Goal: Communication & Community: Answer question/provide support

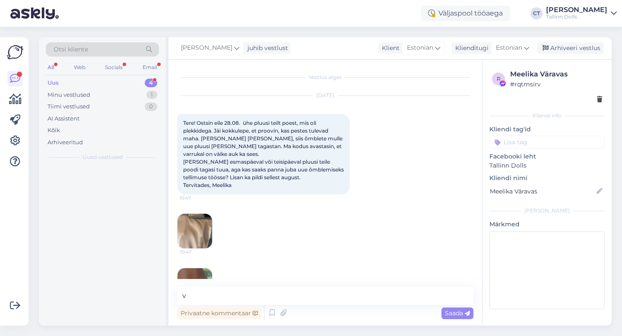
scroll to position [710, 0]
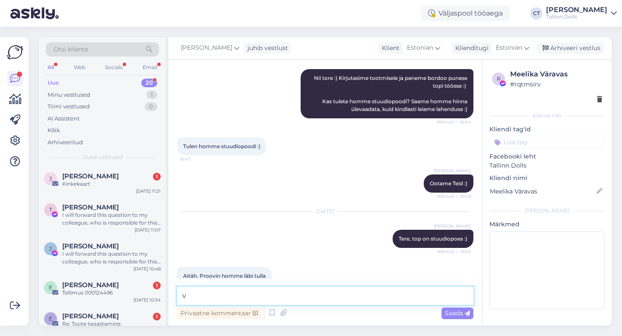
click at [250, 294] on textarea "v" at bounding box center [325, 296] width 296 height 18
click at [570, 48] on div "Arhiveeri vestlus" at bounding box center [570, 48] width 67 height 12
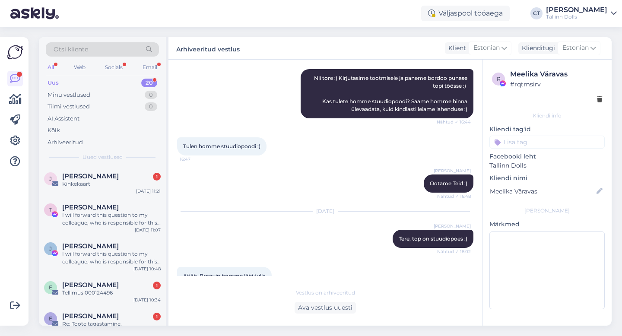
click at [101, 79] on div "Uus 20" at bounding box center [102, 83] width 113 height 12
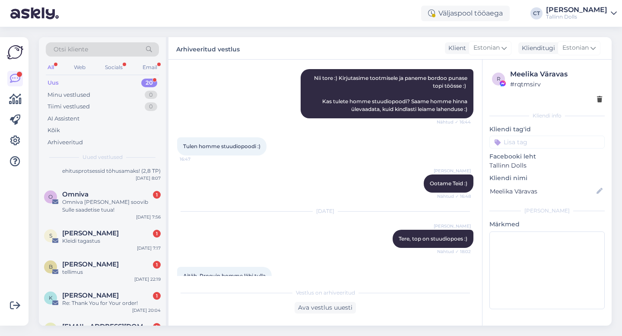
scroll to position [525, 0]
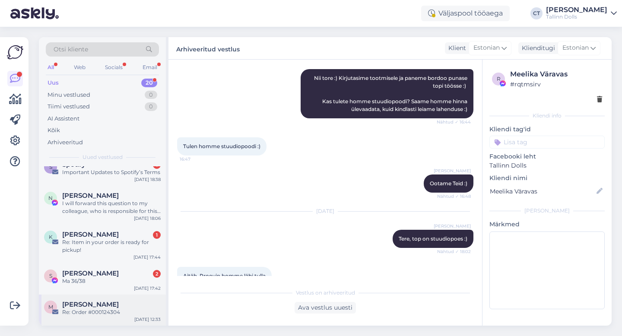
click at [95, 318] on div "M [PERSON_NAME] Re: Order #000124304 [DATE] 12:33" at bounding box center [102, 310] width 127 height 31
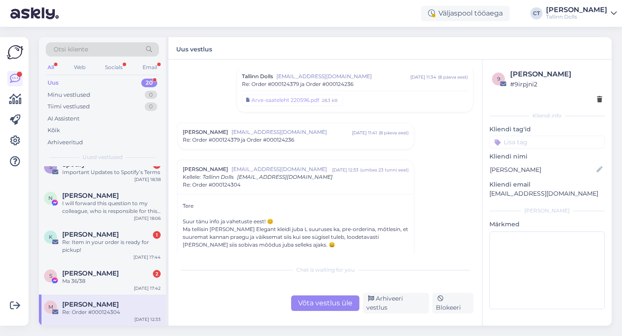
scroll to position [300, 0]
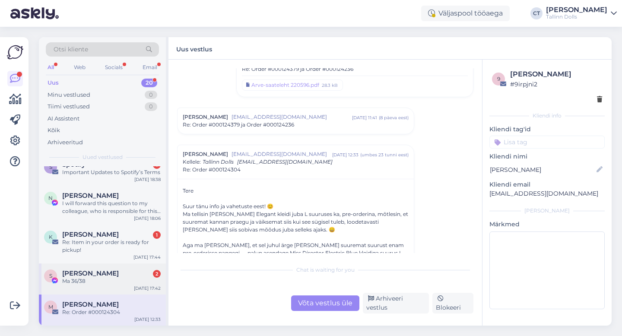
click at [109, 279] on div "Ma 36/38" at bounding box center [111, 281] width 98 height 8
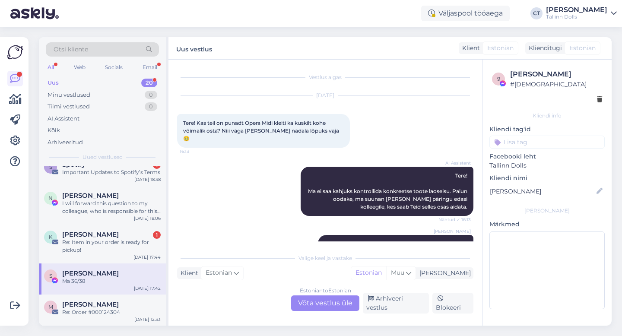
scroll to position [106, 0]
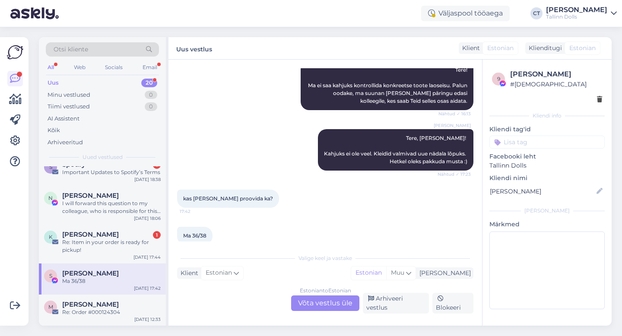
click at [336, 301] on div "Estonian to Estonian Võta vestlus üle" at bounding box center [325, 303] width 68 height 16
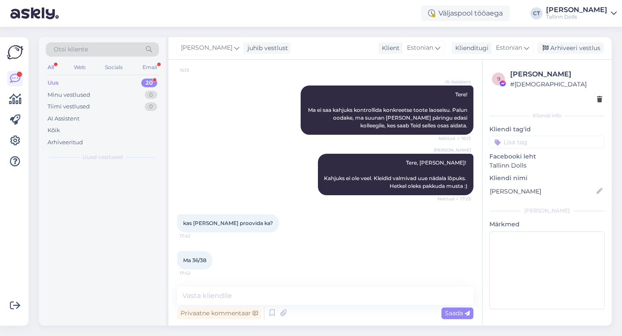
scroll to position [0, 0]
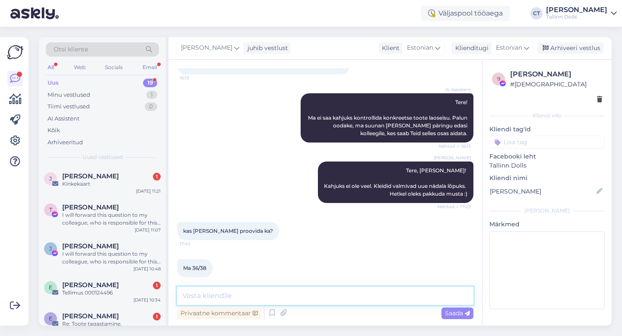
click at [335, 302] on textarea at bounding box center [325, 296] width 296 height 18
type textarea "Meil stuudiopoes olemas hetkel S-suurus :)"
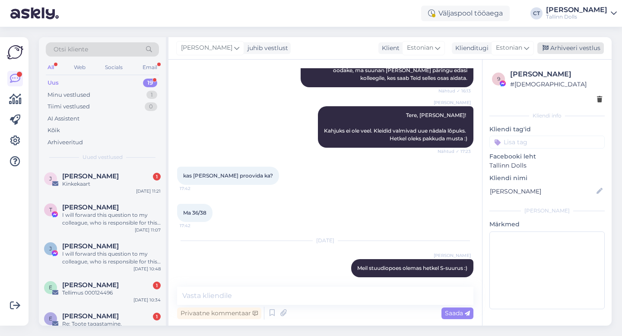
click at [590, 50] on div "Arhiveeri vestlus" at bounding box center [570, 48] width 67 height 12
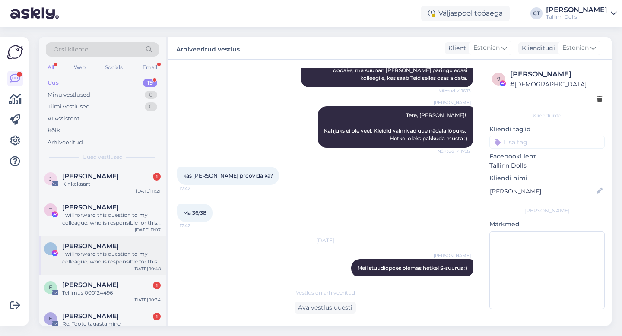
scroll to position [494, 0]
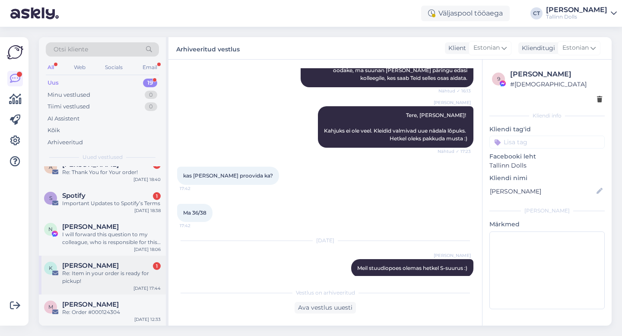
click at [127, 270] on div "Re: Item in your order is ready for pickup!" at bounding box center [111, 278] width 98 height 16
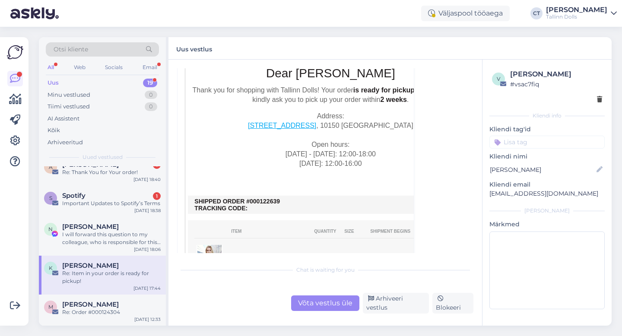
scroll to position [242, 0]
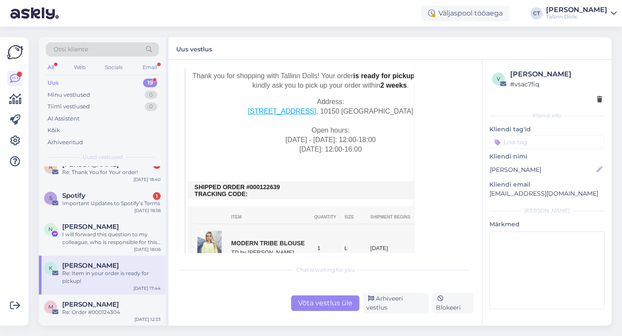
drag, startPoint x: 284, startPoint y: 187, endPoint x: 256, endPoint y: 185, distance: 28.6
click at [256, 185] on td "SHIPPED ORDER #000122639 TRACKING CODE:" at bounding box center [330, 191] width 272 height 14
copy td "0122639"
click at [332, 304] on div "Võta vestlus üle" at bounding box center [325, 303] width 68 height 16
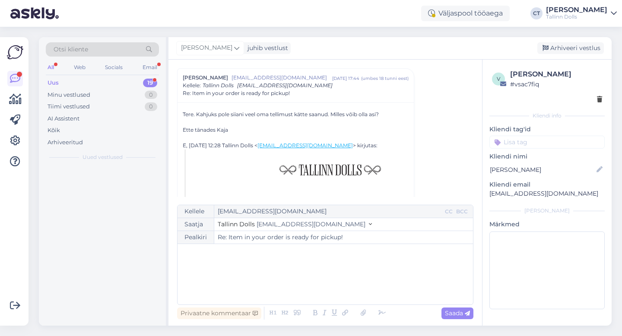
click at [332, 285] on div "﻿" at bounding box center [325, 274] width 287 height 52
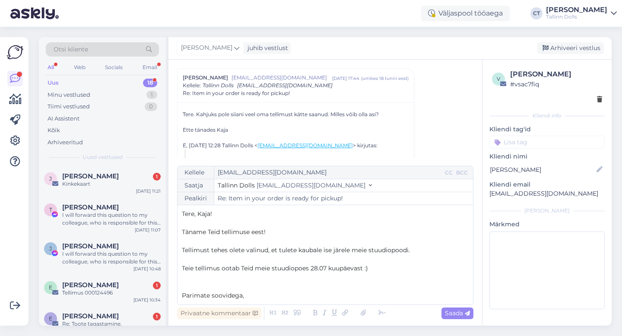
scroll to position [5, 0]
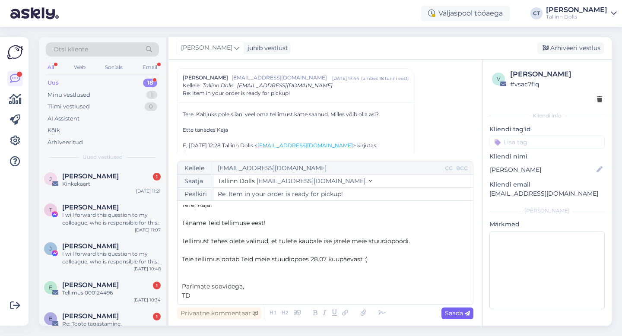
click at [461, 318] on div "Saada" at bounding box center [457, 314] width 32 height 12
type input "Re: Re: Item in your order is ready for pickup!"
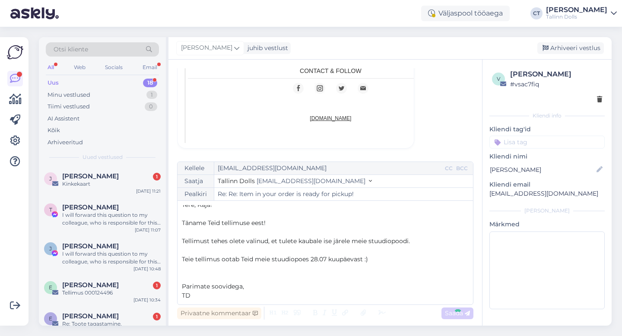
scroll to position [0, 0]
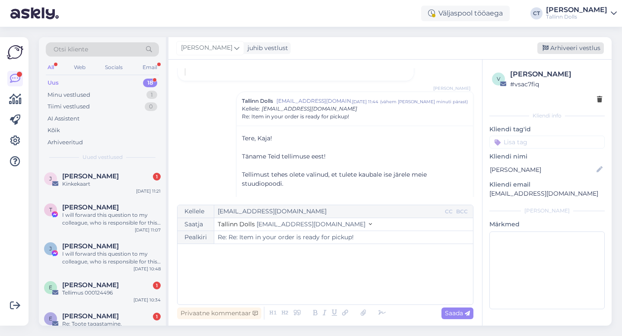
click at [577, 53] on div "Arhiveeri vestlus" at bounding box center [570, 48] width 67 height 12
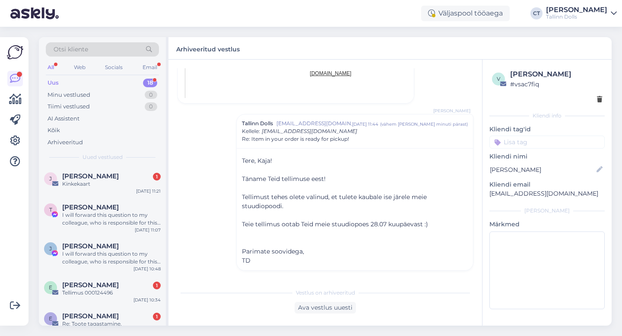
scroll to position [455, 0]
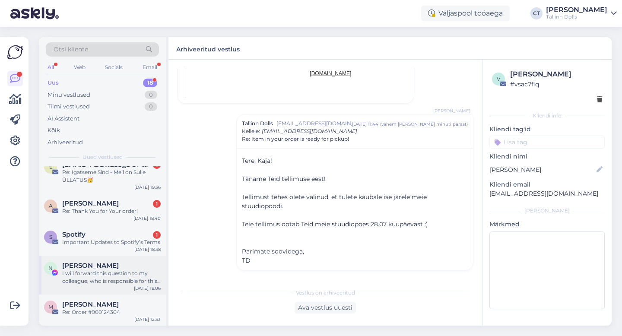
click at [87, 269] on span "[PERSON_NAME]" at bounding box center [90, 266] width 57 height 8
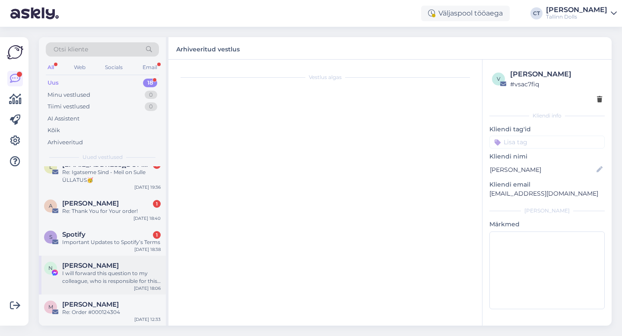
scroll to position [25, 0]
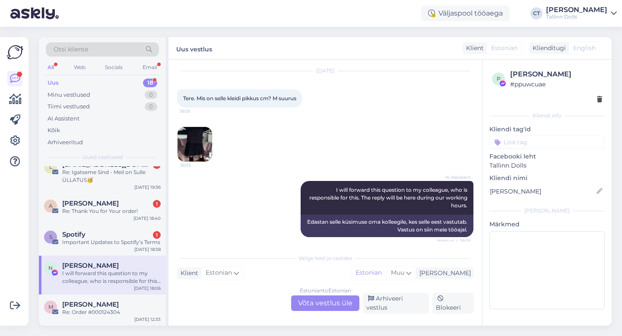
click at [198, 138] on img at bounding box center [195, 144] width 35 height 35
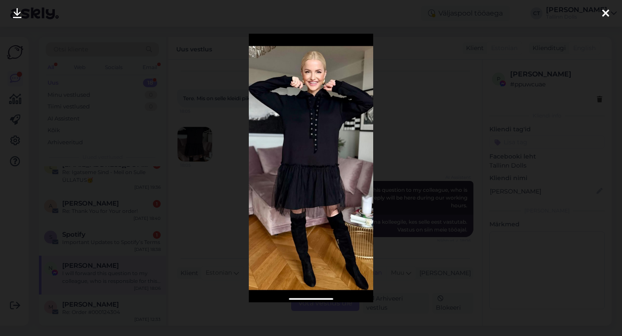
click at [605, 13] on icon at bounding box center [605, 13] width 7 height 11
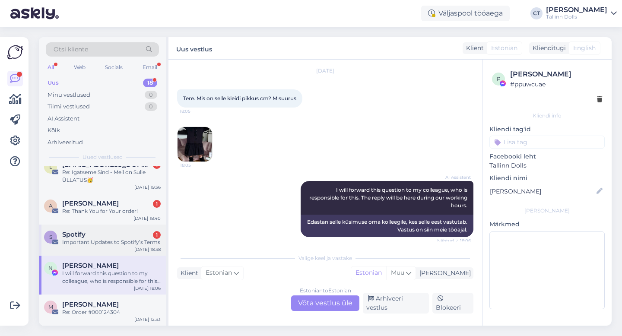
click at [105, 235] on div "Spotify 1" at bounding box center [111, 235] width 98 height 8
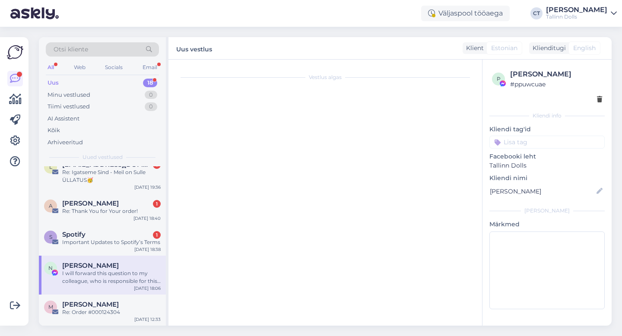
scroll to position [0, 0]
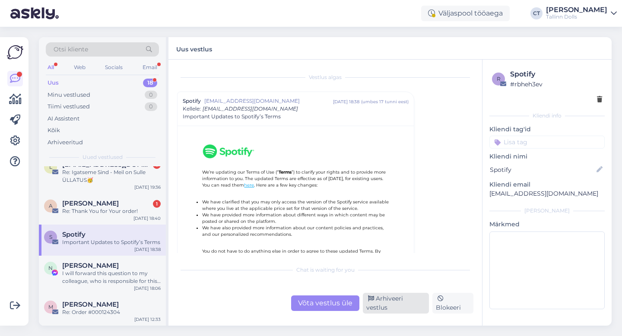
click at [398, 302] on div "Arhiveeri vestlus" at bounding box center [396, 303] width 66 height 21
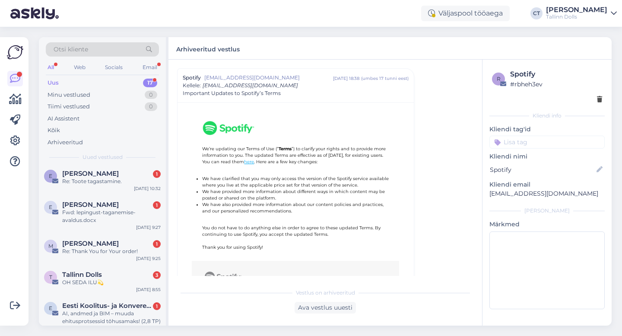
scroll to position [424, 0]
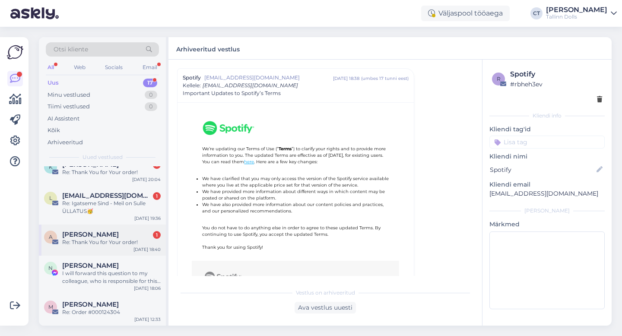
click at [96, 242] on div "Re: Thank You for Your order!" at bounding box center [111, 242] width 98 height 8
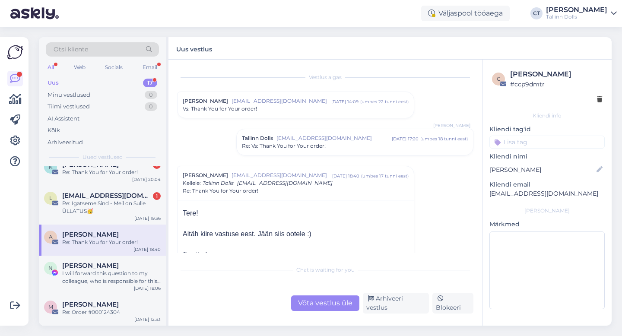
scroll to position [44, 0]
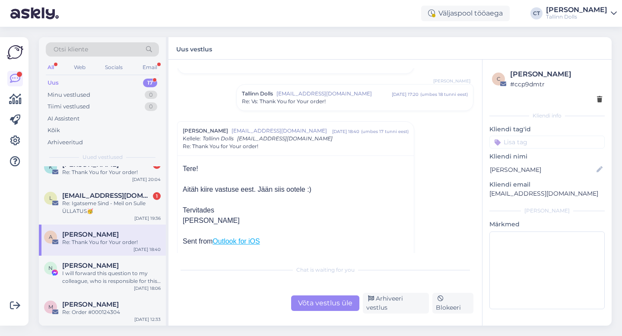
click at [335, 99] on div "Re: Vs: Thank You for Your order!" at bounding box center [355, 102] width 226 height 8
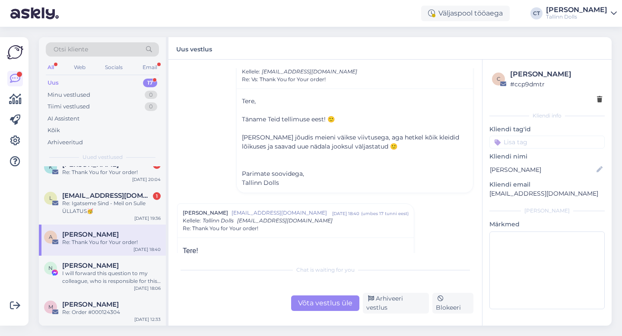
scroll to position [80, 0]
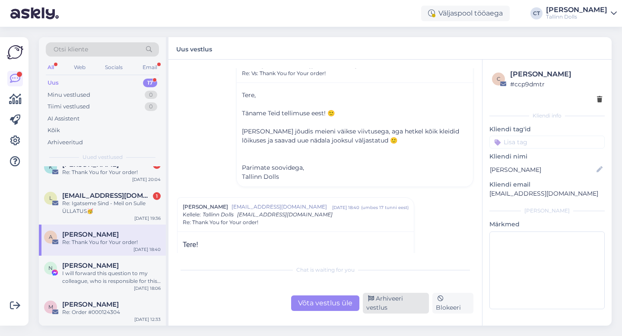
click at [394, 309] on div "Arhiveeri vestlus" at bounding box center [396, 303] width 66 height 21
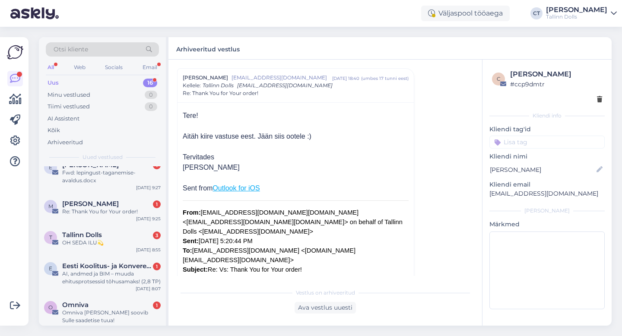
scroll to position [393, 0]
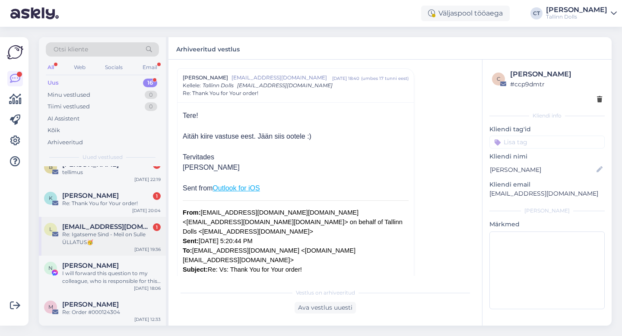
click at [91, 233] on div "Re: Igatseme Sind - Meil on Sulle ÜLLATUS🥳" at bounding box center [111, 239] width 98 height 16
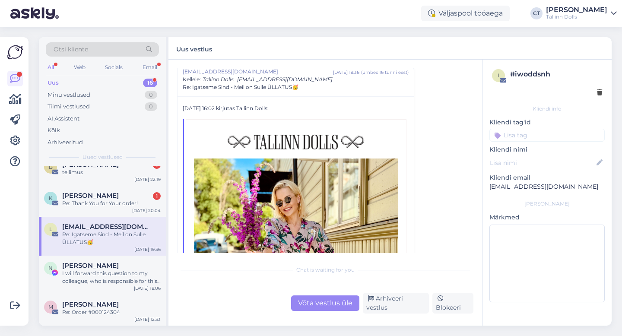
scroll to position [919, 0]
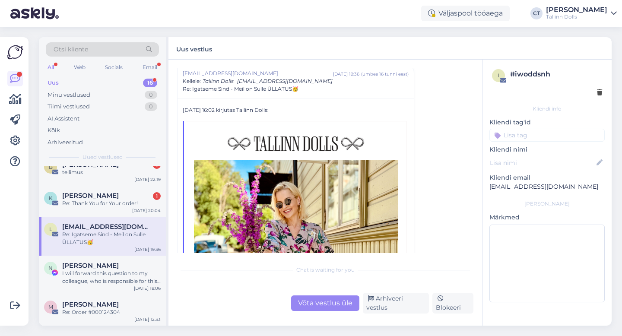
click at [314, 307] on div "Võta vestlus üle" at bounding box center [325, 303] width 68 height 16
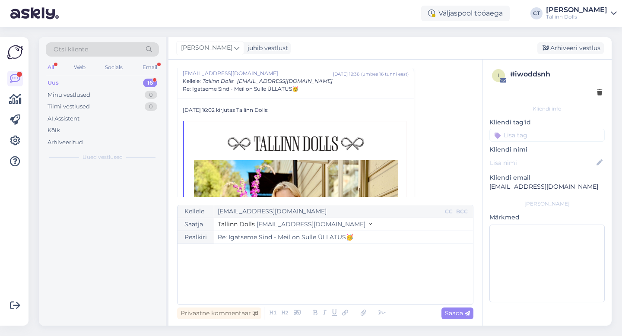
scroll to position [0, 0]
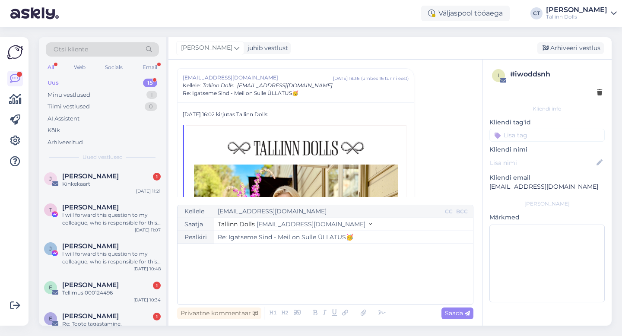
click at [317, 286] on div "﻿" at bounding box center [325, 274] width 287 height 52
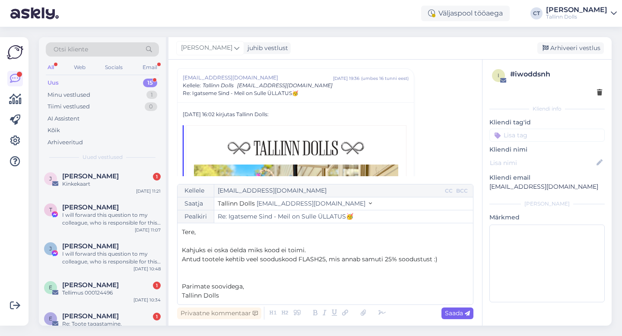
click at [451, 314] on span "Saada" at bounding box center [457, 313] width 25 height 8
type input "Re: Igatseme Sind - Meil on Sulle ÜLLATUS🥳"
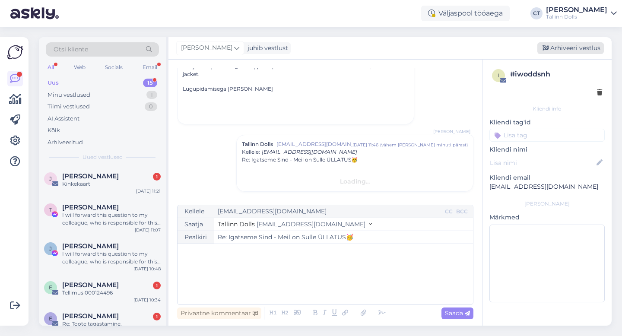
click at [560, 50] on div "Arhiveeri vestlus" at bounding box center [570, 48] width 67 height 12
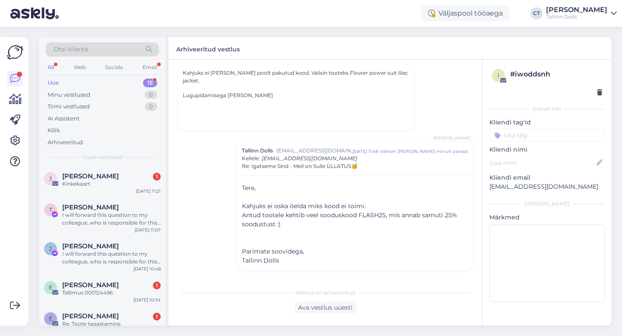
scroll to position [354, 0]
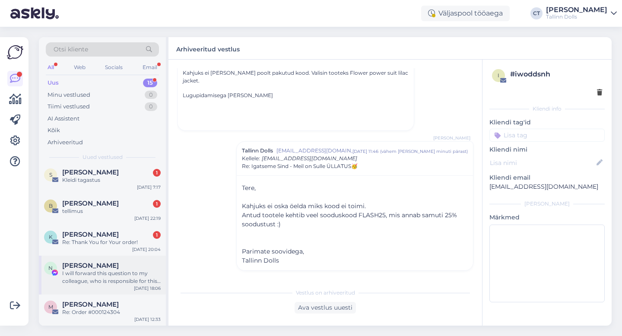
click at [89, 276] on div "I will forward this question to my colleague, who is responsible for this. The …" at bounding box center [111, 278] width 98 height 16
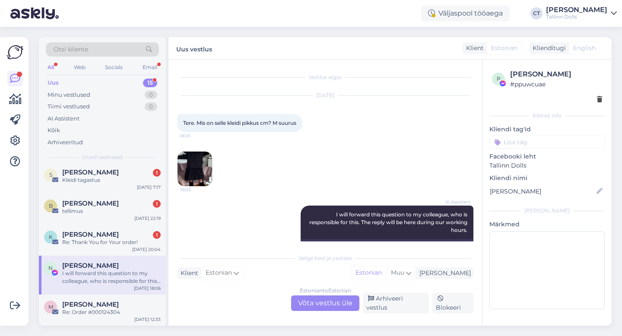
scroll to position [25, 0]
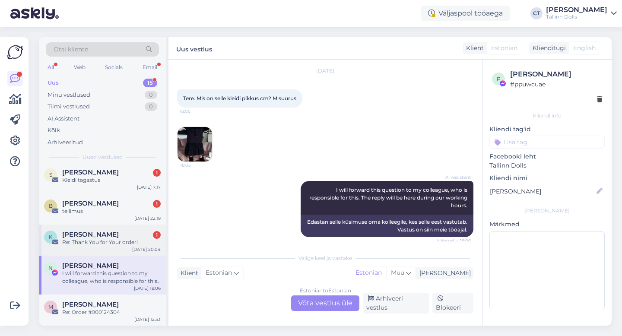
click at [95, 239] on div "Re: Thank You for Your order!" at bounding box center [111, 242] width 98 height 8
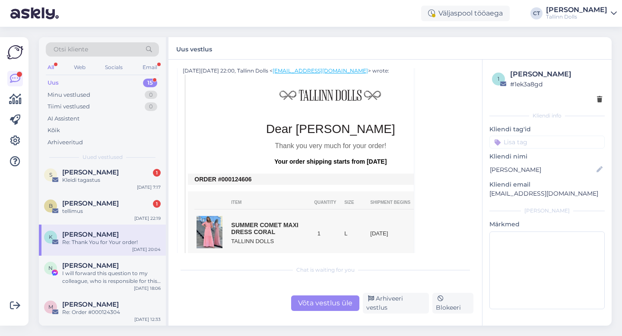
scroll to position [132, 0]
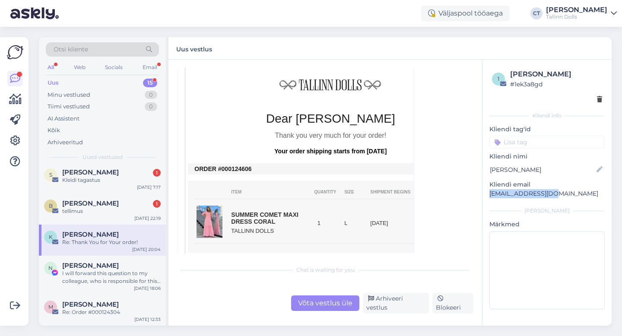
drag, startPoint x: 555, startPoint y: 195, endPoint x: 483, endPoint y: 193, distance: 72.2
click at [483, 193] on div "1 [PERSON_NAME] # 1ek3a8gd Kliendi info Kliendi tag'id Kliendi nimi [PERSON_NAM…" at bounding box center [547, 191] width 129 height 263
copy p "[EMAIL_ADDRESS][DOMAIN_NAME]"
click at [348, 302] on div "Võta vestlus üle" at bounding box center [325, 303] width 68 height 16
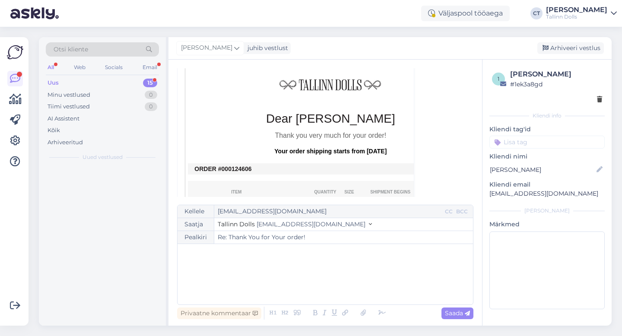
scroll to position [0, 0]
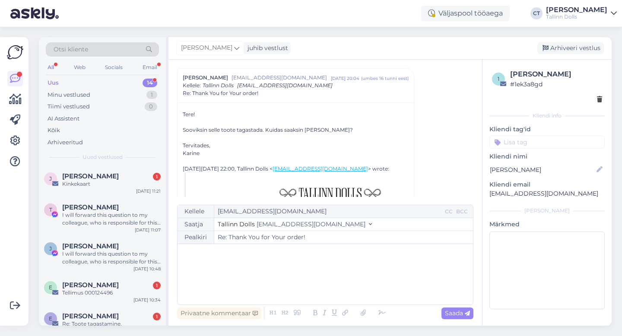
click at [339, 279] on div "﻿" at bounding box center [325, 274] width 287 height 52
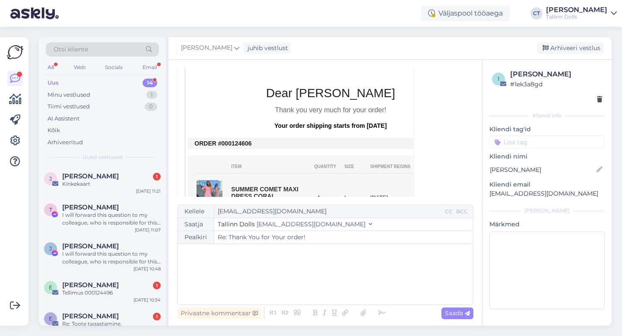
scroll to position [170, 0]
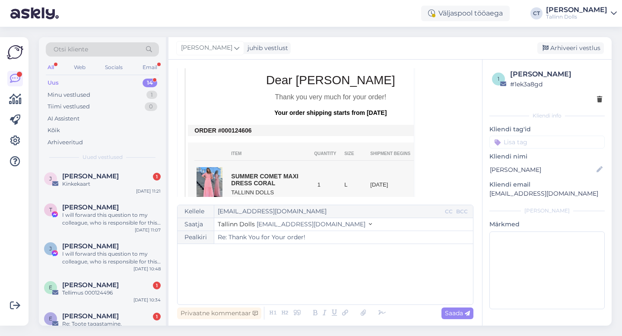
drag, startPoint x: 254, startPoint y: 131, endPoint x: 187, endPoint y: 130, distance: 66.1
click at [188, 130] on td "Dear [PERSON_NAME] Thank you very much for your order! Your order shipping star…" at bounding box center [330, 231] width 285 height 410
copy div "Dear [PERSON_NAME] Thank you very much for your order! Your order shipping star…"
click at [251, 125] on td at bounding box center [330, 126] width 285 height 2
drag, startPoint x: 254, startPoint y: 131, endPoint x: 195, endPoint y: 130, distance: 58.8
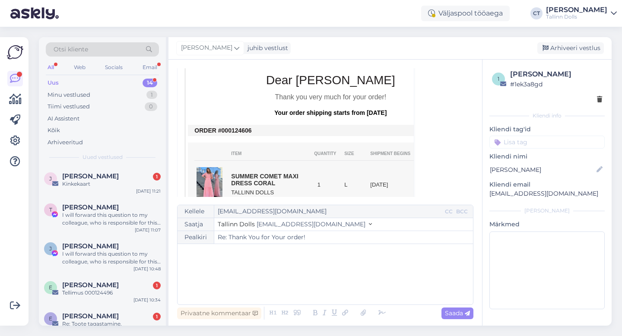
click at [195, 130] on td "ORDER #000124606" at bounding box center [330, 130] width 272 height 7
copy td "ORDER #000124606"
drag, startPoint x: 555, startPoint y: 192, endPoint x: 484, endPoint y: 190, distance: 71.3
click at [484, 190] on div "1 [PERSON_NAME] # 1ek3a8gd Kliendi info Kliendi tag'id Kliendi nimi [PERSON_NAM…" at bounding box center [547, 191] width 129 height 263
copy p "[EMAIL_ADDRESS][DOMAIN_NAME]"
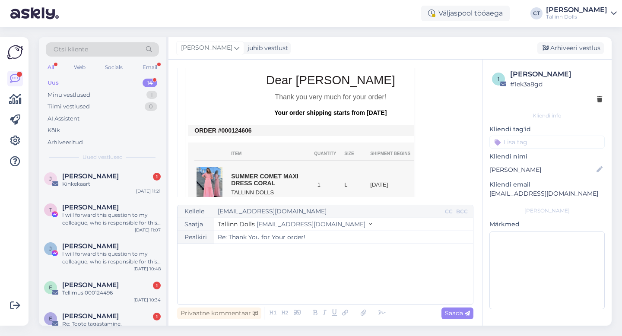
click at [286, 267] on div "﻿" at bounding box center [325, 274] width 287 height 52
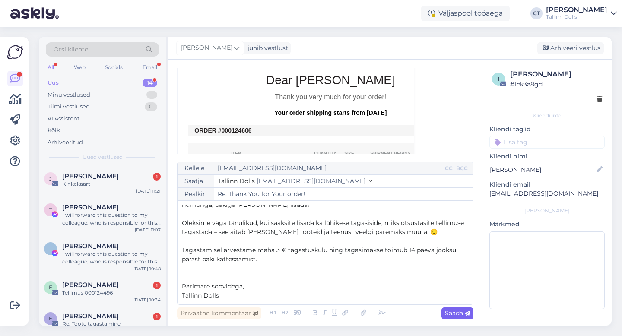
click at [455, 309] on span "Saada" at bounding box center [457, 313] width 25 height 8
type input "Re: Thank You for Your order!"
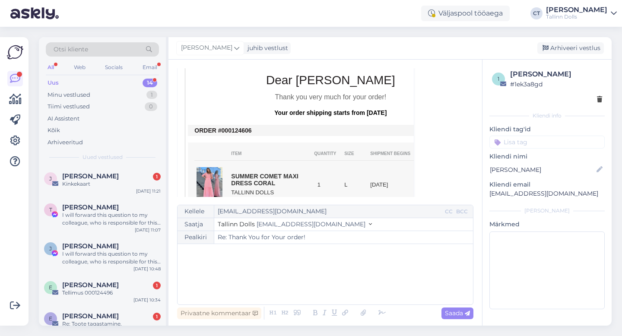
scroll to position [0, 0]
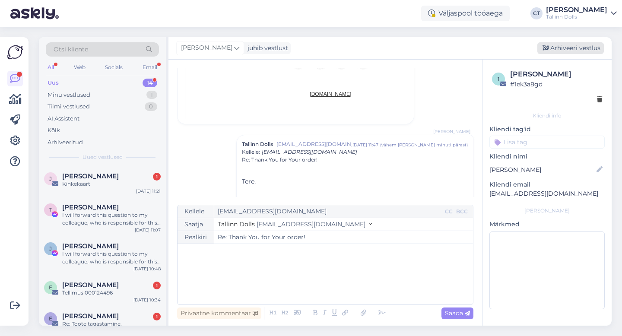
click at [568, 49] on div "Arhiveeri vestlus" at bounding box center [570, 48] width 67 height 12
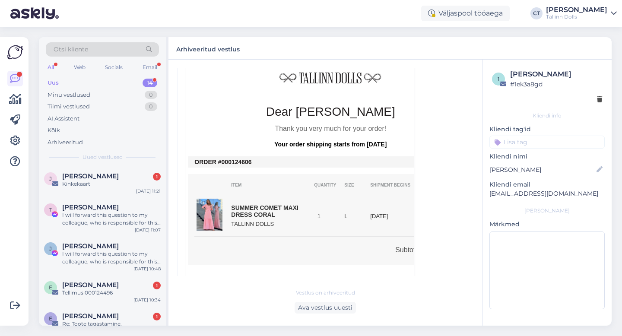
scroll to position [182, 0]
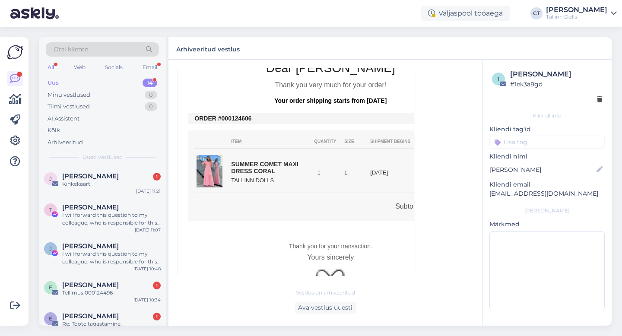
drag, startPoint x: 256, startPoint y: 117, endPoint x: 229, endPoint y: 117, distance: 26.8
click at [229, 117] on td "ORDER #000124606" at bounding box center [330, 118] width 272 height 7
copy td "0124606"
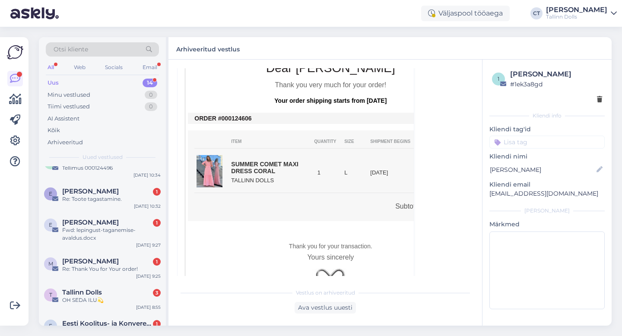
scroll to position [323, 0]
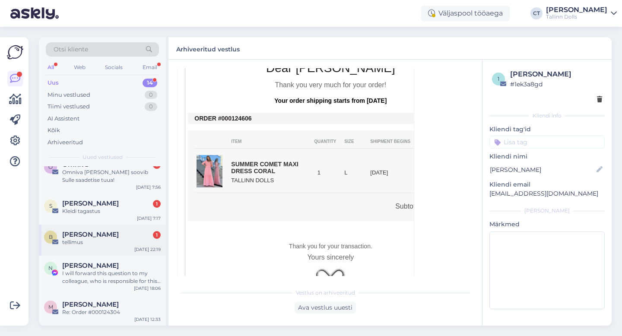
click at [84, 243] on div "tellimus" at bounding box center [111, 242] width 98 height 8
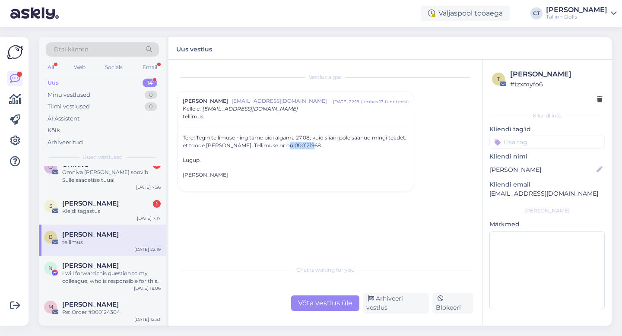
drag, startPoint x: 297, startPoint y: 145, endPoint x: 324, endPoint y: 143, distance: 26.4
click at [324, 143] on p "Tere! Tegin tellimuse ning tarne pidi algama 27.08, kuid siiani pole saanud min…" at bounding box center [296, 142] width 226 height 16
copy p "000121968"
click at [321, 305] on div "Võta vestlus üle" at bounding box center [325, 303] width 68 height 16
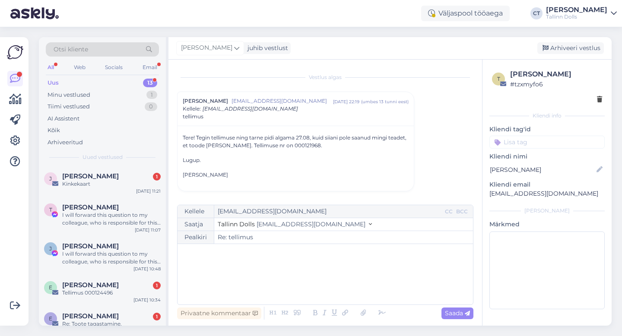
click at [331, 284] on div "﻿" at bounding box center [325, 274] width 287 height 52
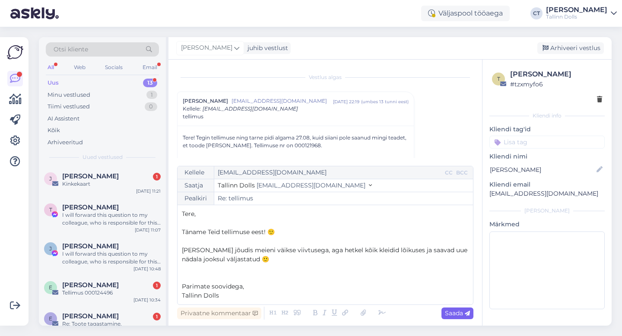
click at [460, 317] on div "Saada" at bounding box center [457, 314] width 32 height 12
type input "Re: Re: tellimus"
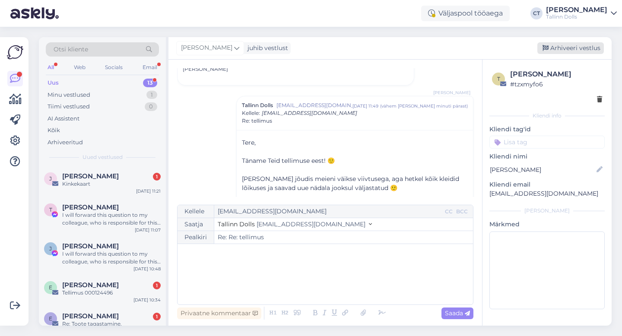
click at [583, 47] on div "Arhiveeri vestlus" at bounding box center [570, 48] width 67 height 12
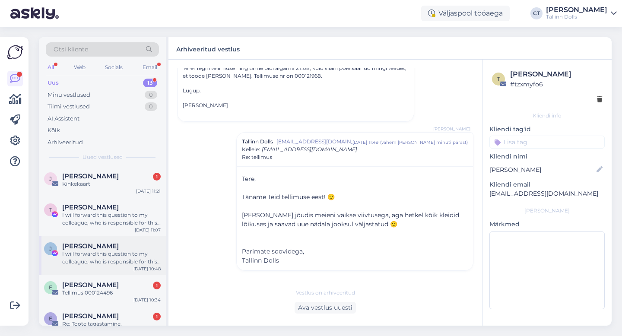
click at [111, 249] on div "[PERSON_NAME]" at bounding box center [111, 246] width 98 height 8
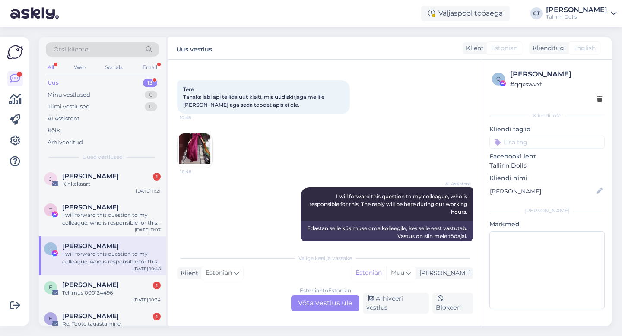
scroll to position [483, 0]
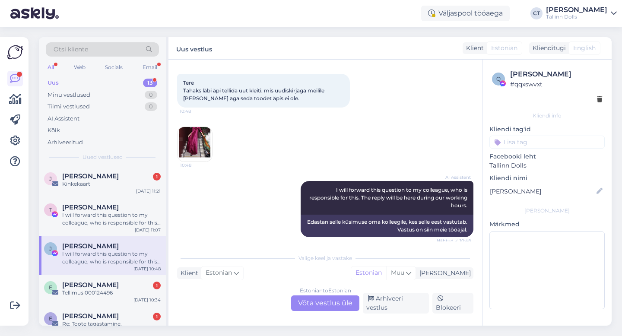
click at [201, 149] on img at bounding box center [195, 144] width 35 height 35
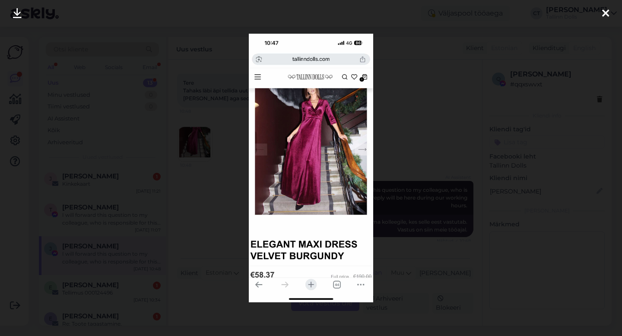
click at [606, 14] on icon at bounding box center [605, 13] width 7 height 11
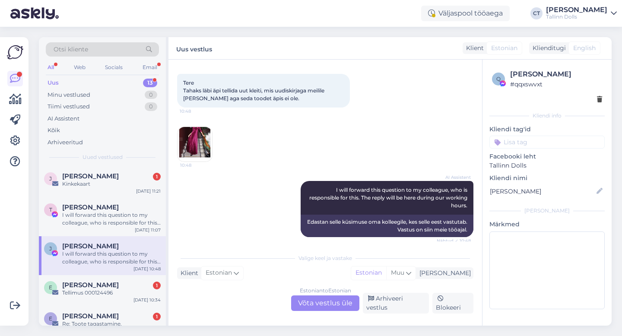
click at [336, 309] on div "Estonian to Estonian Võta vestlus üle" at bounding box center [325, 303] width 68 height 16
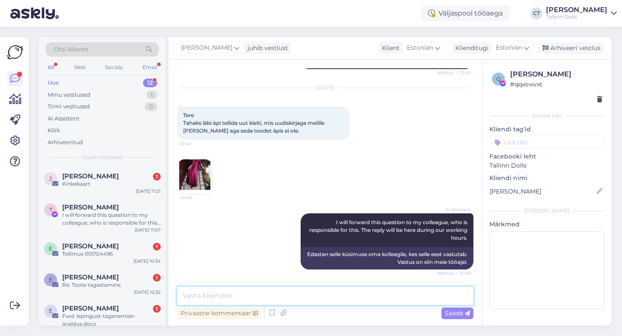
click at [339, 296] on textarea at bounding box center [325, 296] width 296 height 18
type textarea "Tere, pre-order tooteid me hetkel LeTribe äppi ei [PERSON_NAME]."
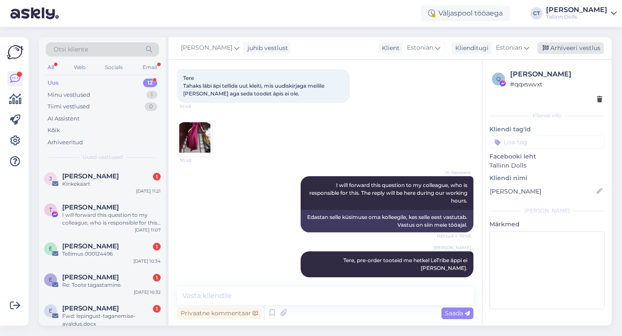
click at [566, 48] on div "Arhiveeri vestlus" at bounding box center [570, 48] width 67 height 12
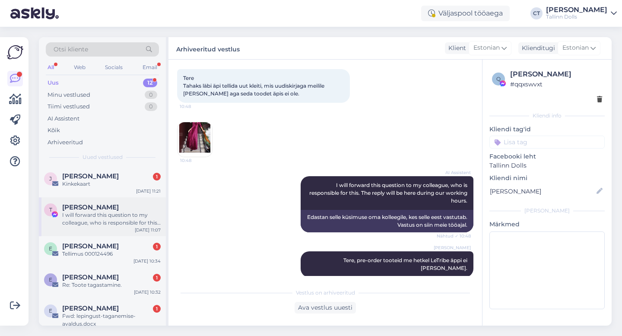
click at [104, 214] on div "I will forward this question to my colleague, who is responsible for this. The …" at bounding box center [111, 219] width 98 height 16
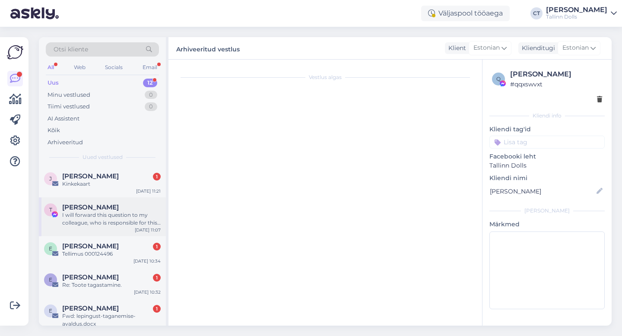
scroll to position [32, 0]
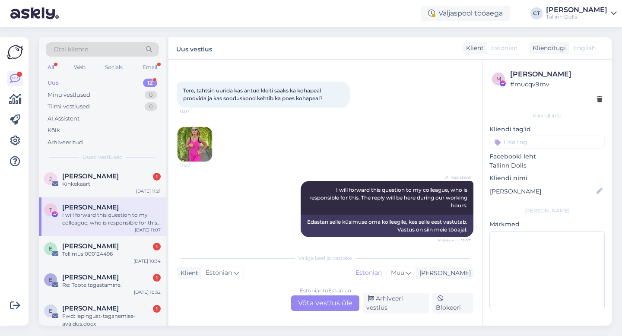
click at [187, 142] on img at bounding box center [195, 144] width 35 height 35
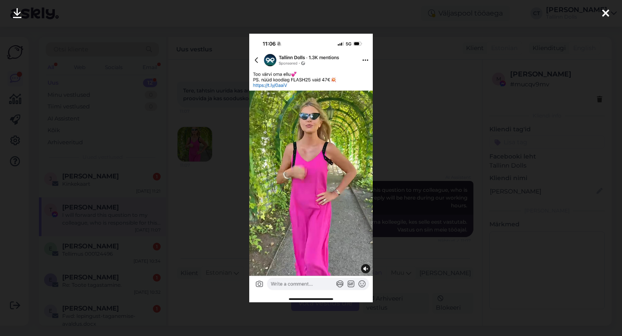
click at [607, 13] on icon at bounding box center [605, 13] width 7 height 11
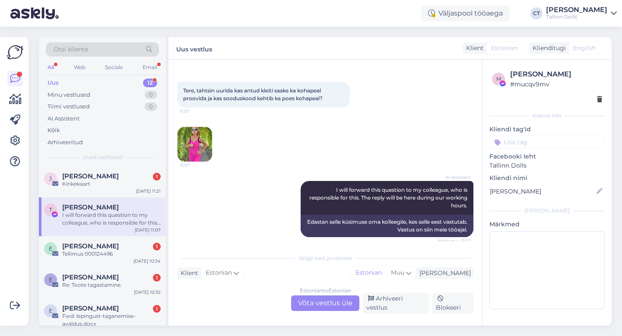
click at [333, 307] on div "Estonian to Estonian Võta vestlus üle" at bounding box center [325, 303] width 68 height 16
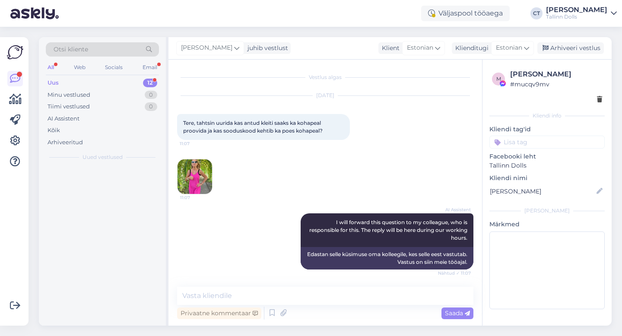
scroll to position [0, 0]
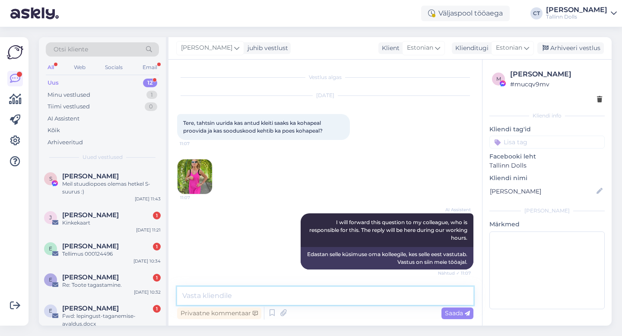
click at [334, 296] on textarea at bounding box center [325, 296] width 296 height 18
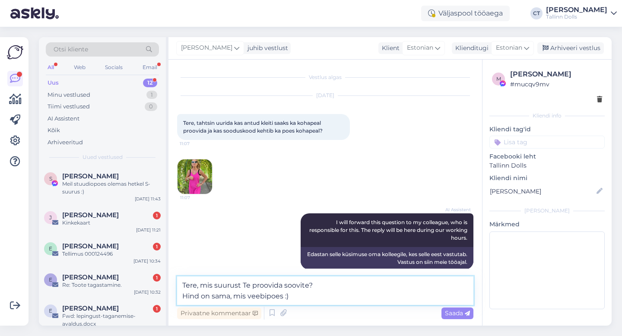
type textarea "Tere, mis suurust Te proovida soovite? Hind on sama, mis veebipoes :)"
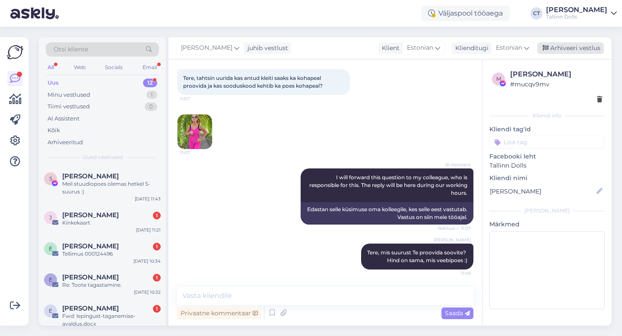
click at [561, 43] on div "Arhiveeri vestlus" at bounding box center [570, 48] width 67 height 12
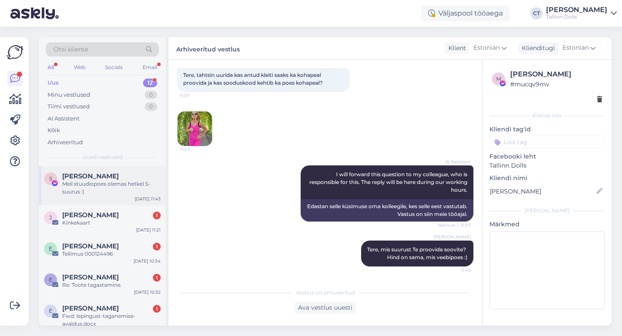
click at [114, 188] on div "Meil stuudiopoes olemas hetkel S-suurus :)" at bounding box center [111, 188] width 98 height 16
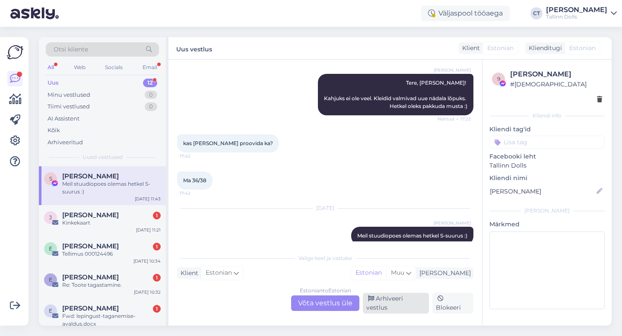
click at [396, 302] on div "Arhiveeri vestlus" at bounding box center [396, 303] width 66 height 21
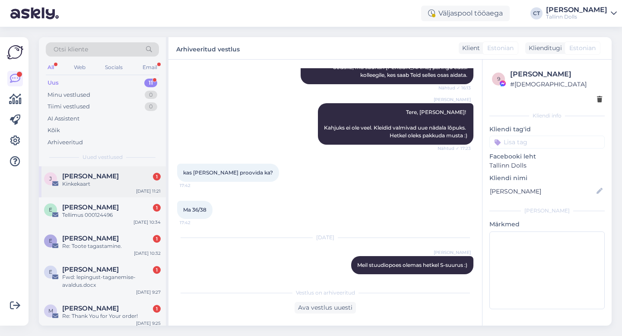
click at [89, 186] on div "Kinkekaart" at bounding box center [111, 184] width 98 height 8
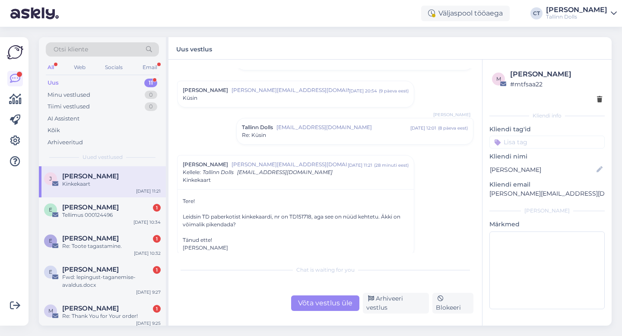
scroll to position [275, 0]
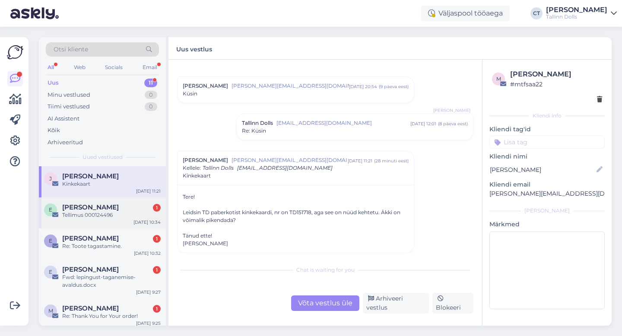
click at [120, 212] on div "Tellimus 000124496" at bounding box center [111, 215] width 98 height 8
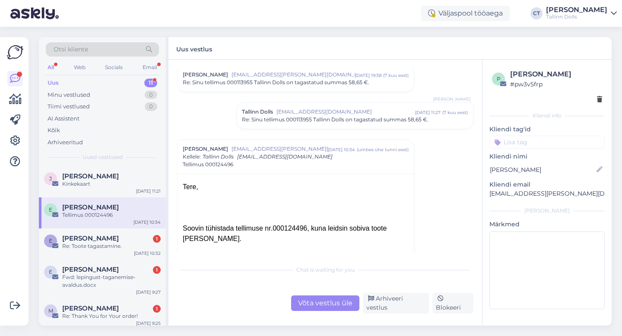
scroll to position [511, 0]
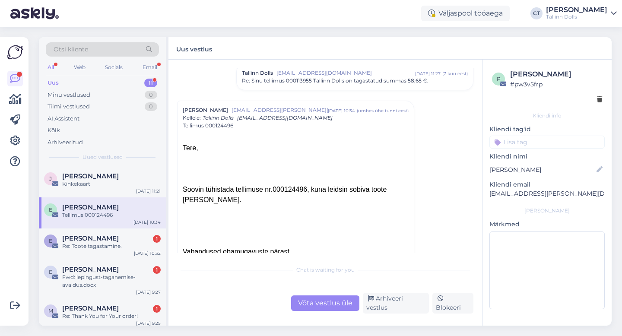
drag, startPoint x: 272, startPoint y: 188, endPoint x: 306, endPoint y: 189, distance: 34.1
click at [306, 189] on div "Soovin tühistada tellimuse nr. 000124496 , kuna leidsin sobiva toote [PERSON_NA…" at bounding box center [296, 194] width 226 height 21
drag, startPoint x: 306, startPoint y: 189, endPoint x: 271, endPoint y: 187, distance: 34.6
click at [271, 187] on div "Soovin tühistada tellimuse nr. 000124496 , kuna leidsin sobiva toote [PERSON_NA…" at bounding box center [296, 194] width 226 height 21
copy div ". 000124496"
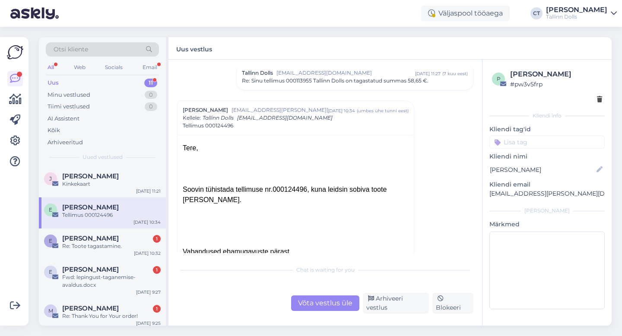
click at [344, 306] on div "Võta vestlus üle" at bounding box center [325, 303] width 68 height 16
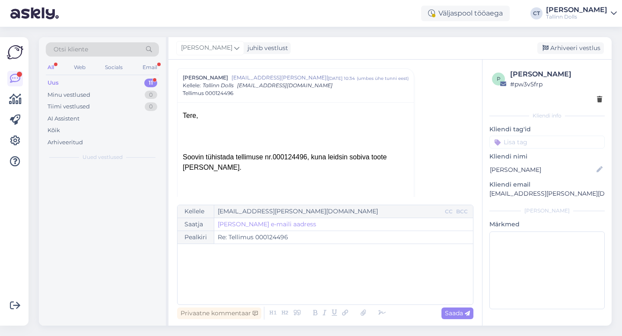
click at [343, 291] on div "﻿" at bounding box center [325, 274] width 287 height 52
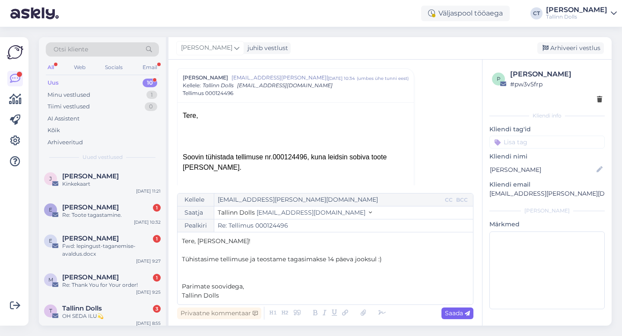
click at [460, 313] on span "Saada" at bounding box center [457, 313] width 25 height 8
type input "Re: Re: Tellimus 000124496"
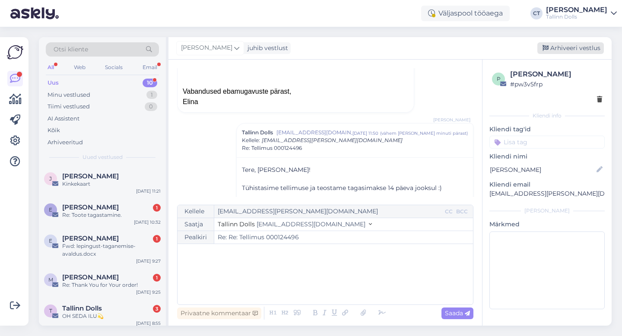
click at [573, 51] on div "Arhiveeri vestlus" at bounding box center [570, 48] width 67 height 12
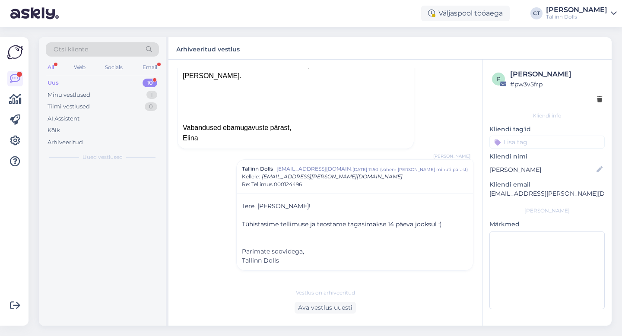
scroll to position [635, 0]
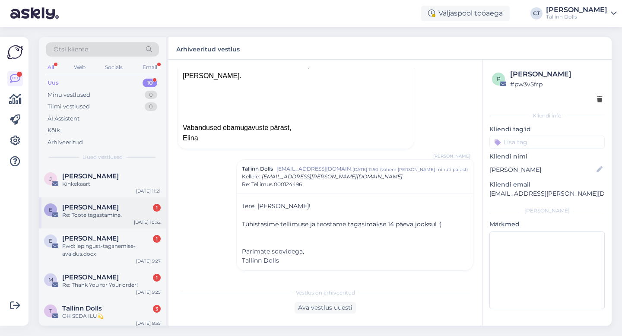
click at [97, 213] on div "Re: Toote tagastamine." at bounding box center [111, 215] width 98 height 8
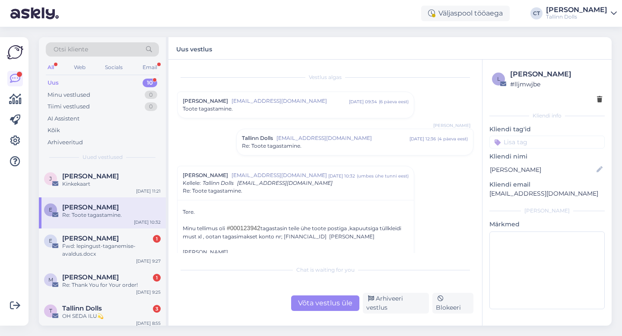
scroll to position [39, 0]
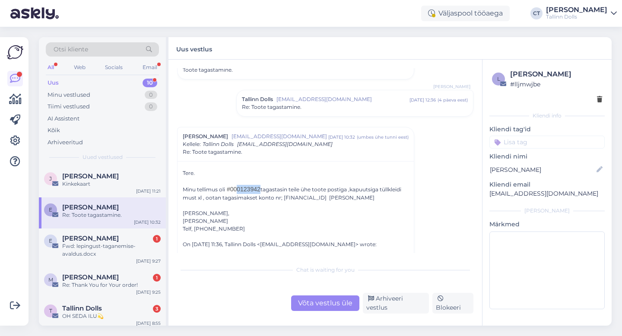
drag, startPoint x: 262, startPoint y: 189, endPoint x: 238, endPoint y: 188, distance: 23.8
click at [238, 188] on span "#000123942" at bounding box center [244, 189] width 34 height 7
copy span "0123942"
click at [312, 302] on div "Võta vestlus üle" at bounding box center [325, 303] width 68 height 16
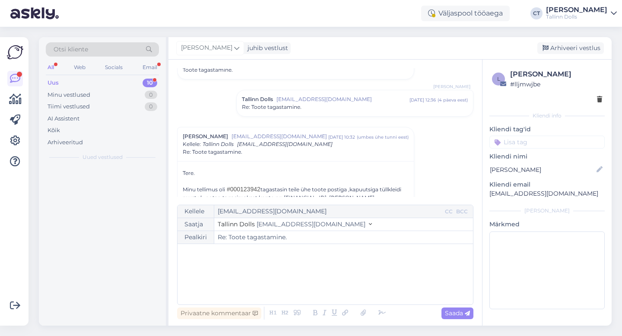
scroll to position [98, 0]
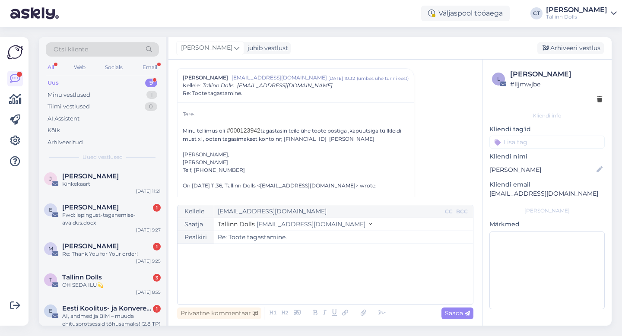
click at [320, 286] on div "﻿" at bounding box center [325, 274] width 287 height 52
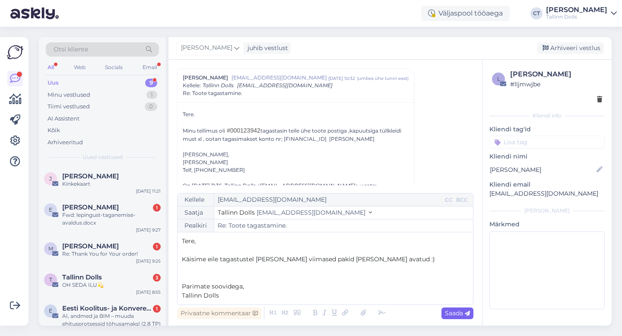
click at [448, 312] on span "Saada" at bounding box center [457, 313] width 25 height 8
type input "Re: Toote tagastamine."
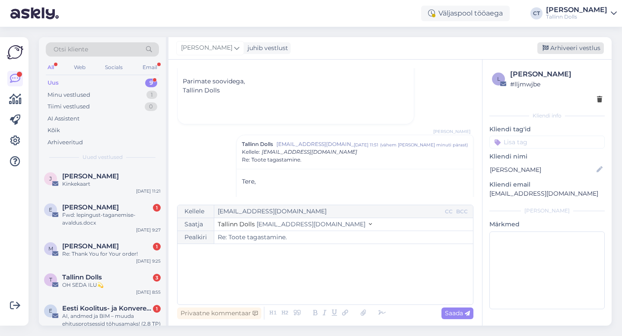
click at [569, 44] on div "Arhiveeri vestlus" at bounding box center [570, 48] width 67 height 12
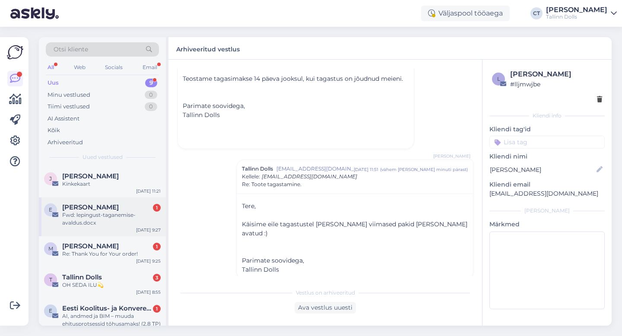
click at [112, 206] on span "[PERSON_NAME]" at bounding box center [90, 207] width 57 height 8
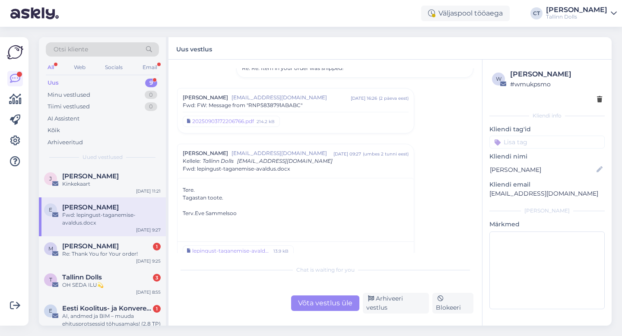
scroll to position [524, 0]
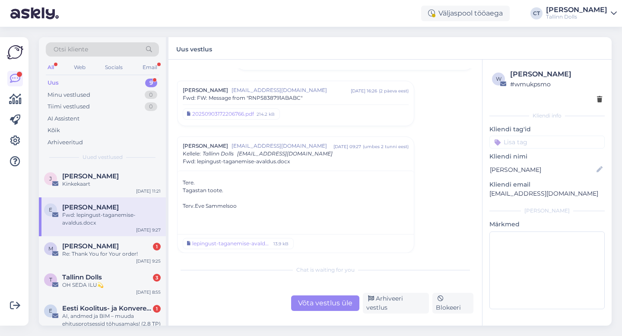
click at [305, 311] on div "Võta vestlus üle" at bounding box center [325, 303] width 68 height 16
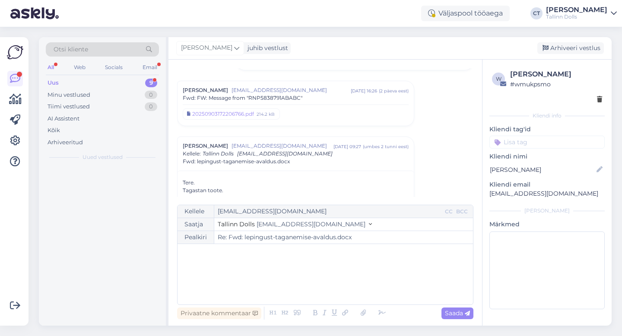
scroll to position [592, 0]
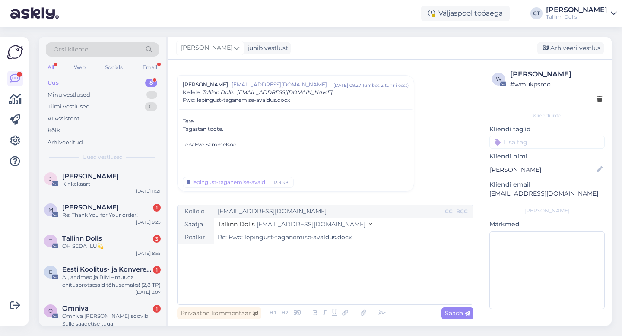
click at [308, 283] on div "﻿" at bounding box center [325, 274] width 287 height 52
click at [256, 277] on div "﻿" at bounding box center [325, 274] width 287 height 52
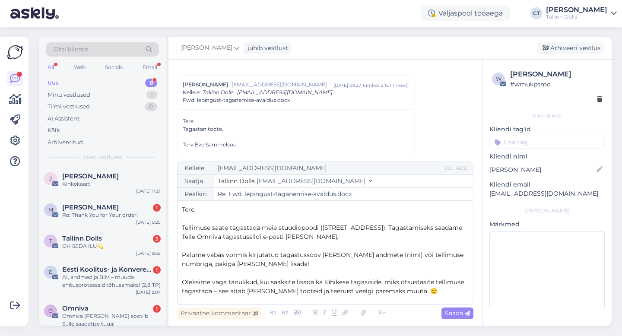
scroll to position [59, 0]
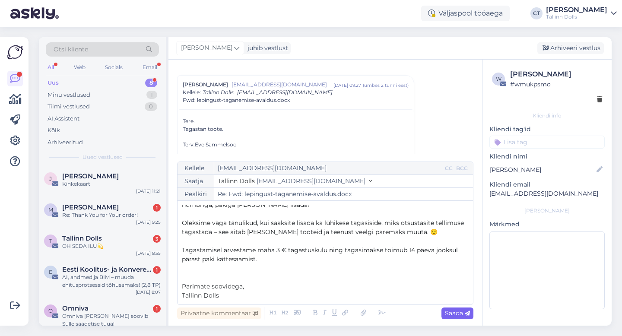
click at [469, 315] on icon at bounding box center [467, 313] width 5 height 5
type input "Re: Re: Fwd: lepingust-taganemise-avaldus.docx"
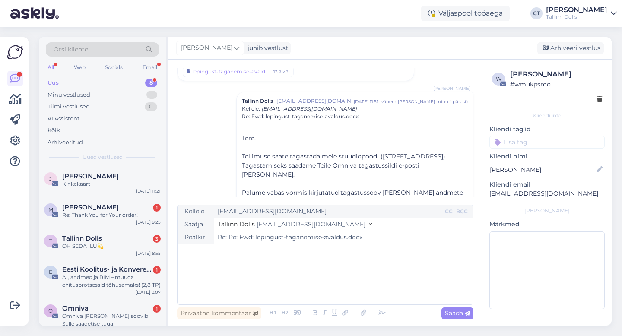
scroll to position [703, 0]
drag, startPoint x: 568, startPoint y: 193, endPoint x: 484, endPoint y: 191, distance: 84.7
click at [484, 191] on div "w eve sammelsoo # wmukpsmo Kliendi info Kliendi tag'id Kliendi nimi eve sammels…" at bounding box center [547, 191] width 129 height 263
copy p "[EMAIL_ADDRESS][DOMAIN_NAME]"
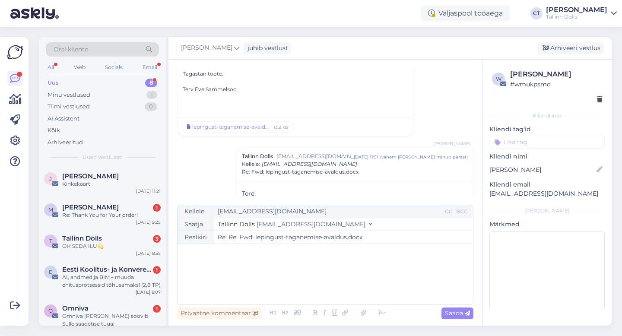
click at [227, 133] on div "lepingust-taganemise-avaldus.docx 13.9 kB" at bounding box center [296, 126] width 236 height 19
click at [228, 131] on link "lepingust-taganemise-avaldus.docx 13.9 kB" at bounding box center [238, 126] width 111 height 11
click at [580, 46] on div "Arhiveeri vestlus" at bounding box center [570, 48] width 67 height 12
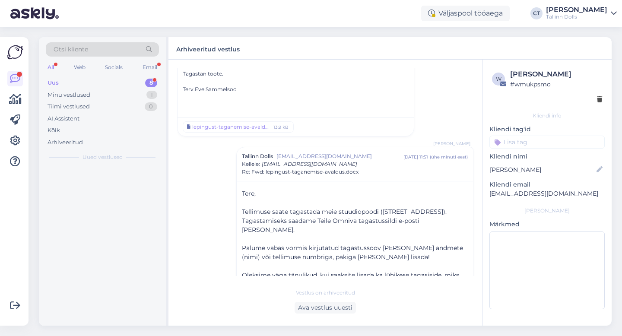
scroll to position [726, 0]
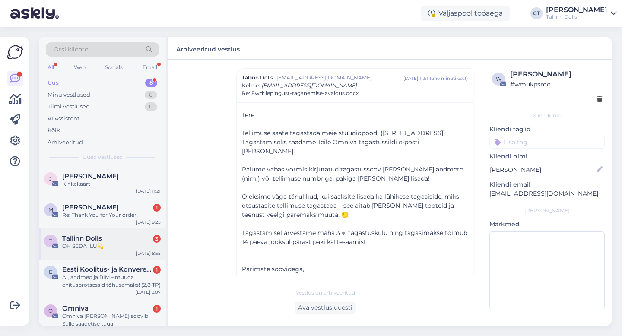
click at [114, 238] on div "Tallinn Dolls 3" at bounding box center [111, 239] width 98 height 8
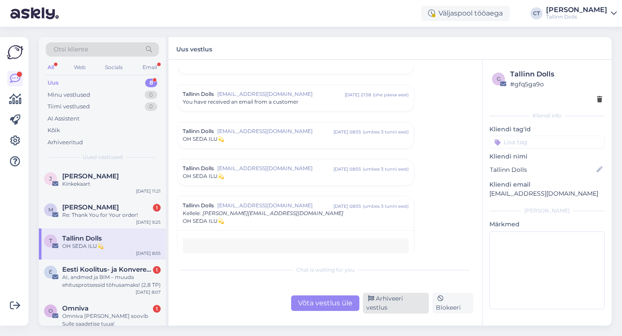
click at [396, 301] on div "Arhiveeri vestlus" at bounding box center [396, 303] width 66 height 21
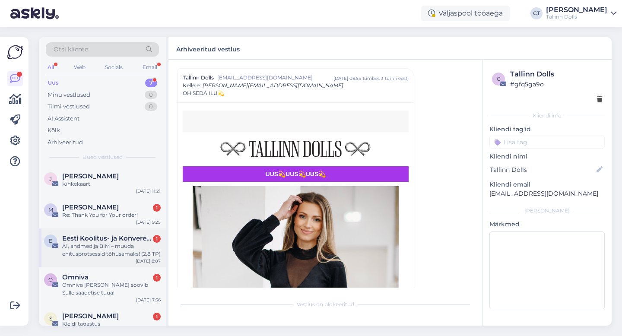
click at [98, 238] on span "Eesti Koolitus- ja Konverentsikeskus" at bounding box center [107, 239] width 90 height 8
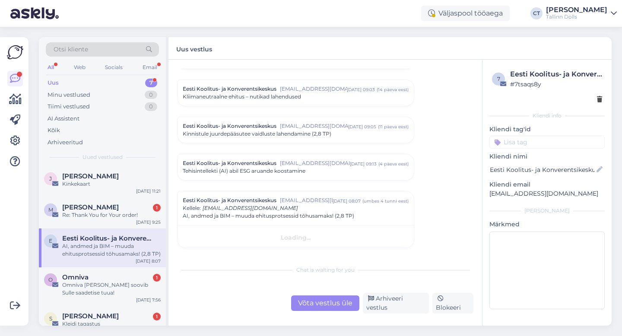
scroll to position [81, 0]
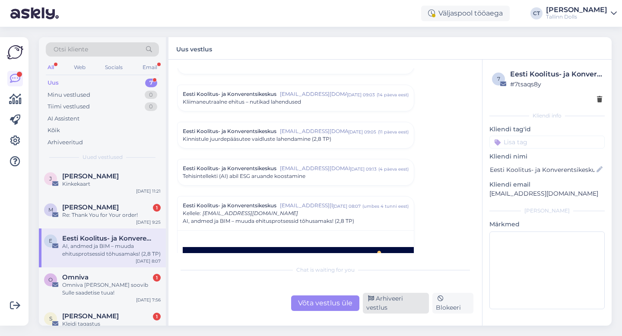
click at [397, 307] on div "Arhiveeri vestlus" at bounding box center [396, 303] width 66 height 21
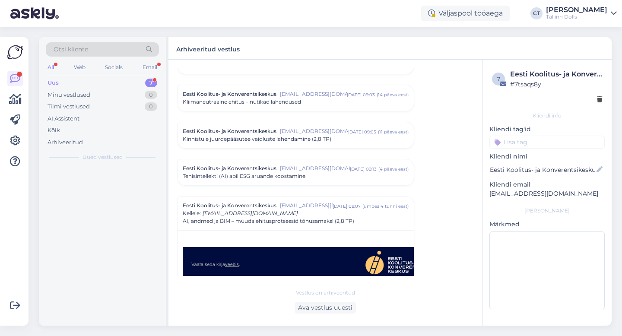
scroll to position [209, 0]
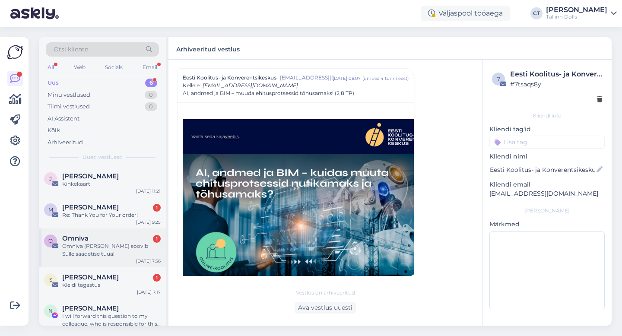
click at [115, 248] on div "Omniva [PERSON_NAME] soovib Sulle saadetise tuua!" at bounding box center [111, 250] width 98 height 16
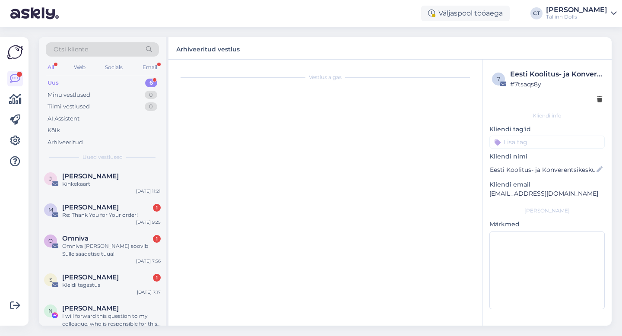
scroll to position [0, 0]
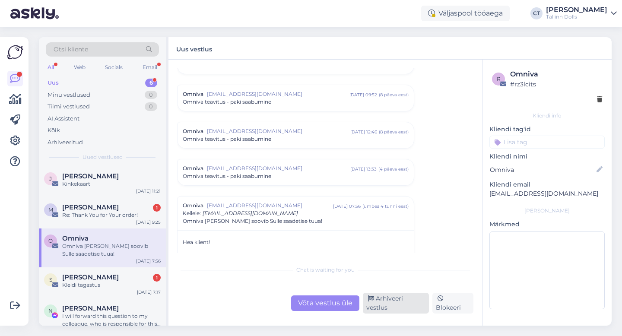
click at [403, 307] on div "Arhiveeri vestlus" at bounding box center [396, 303] width 66 height 21
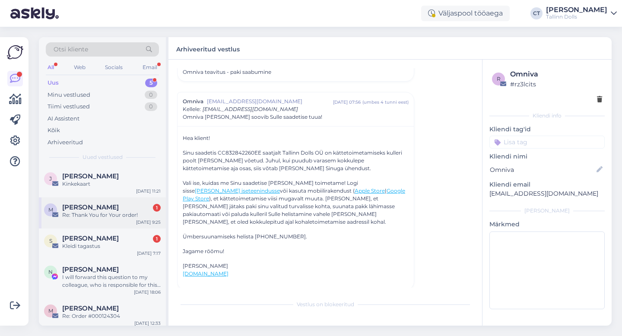
click at [117, 212] on div "Re: Thank You for Your order!" at bounding box center [111, 215] width 98 height 8
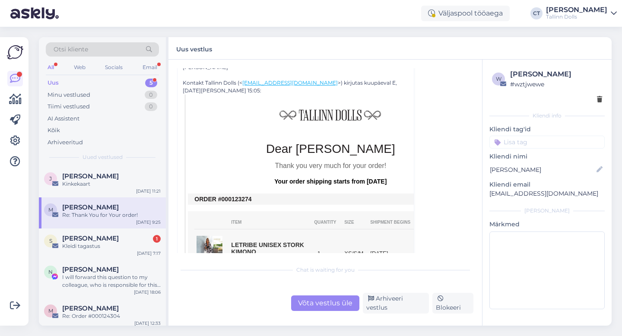
scroll to position [168, 0]
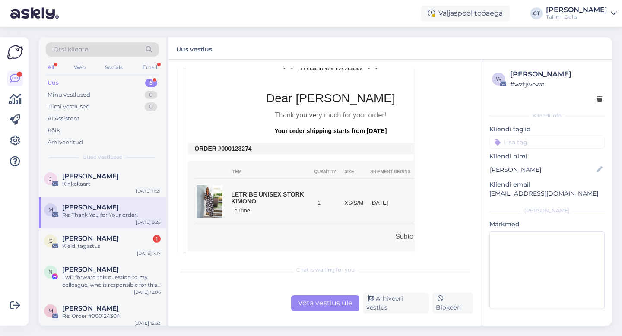
drag, startPoint x: 257, startPoint y: 150, endPoint x: 224, endPoint y: 145, distance: 32.8
click at [224, 145] on td "ORDER #000123274" at bounding box center [330, 148] width 272 height 7
click at [319, 305] on div "Võta vestlus üle" at bounding box center [325, 303] width 68 height 16
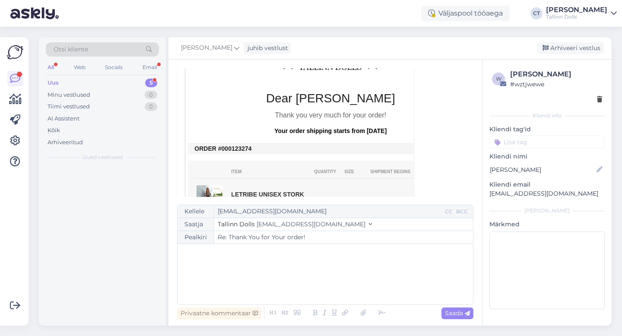
scroll to position [23, 0]
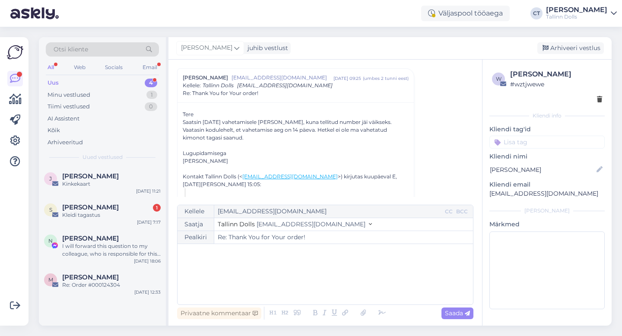
click at [326, 288] on div "﻿" at bounding box center [325, 274] width 287 height 52
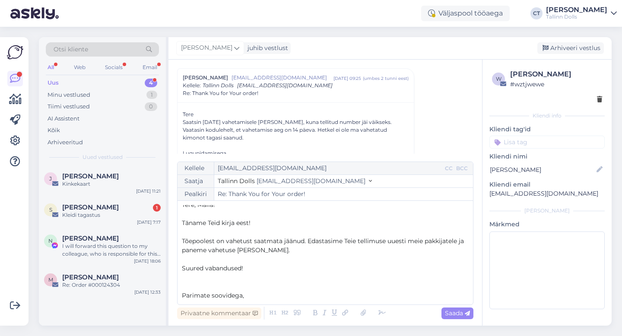
scroll to position [14, 0]
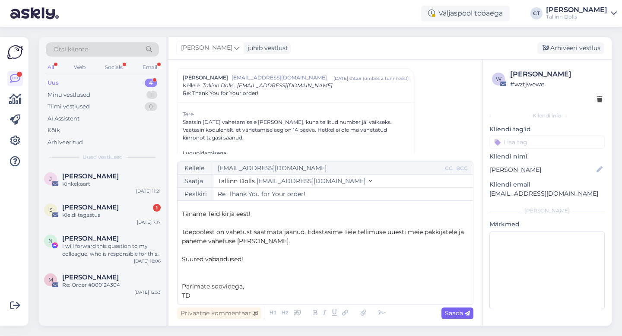
click at [454, 317] on span "Saada" at bounding box center [457, 313] width 25 height 8
type input "Re: Re: Thank You for Your order!"
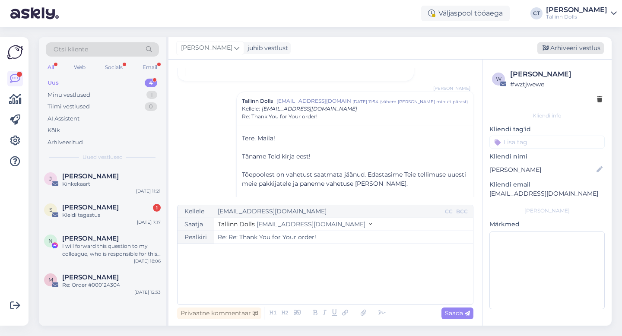
click at [562, 49] on div "Arhiveeri vestlus" at bounding box center [570, 48] width 67 height 12
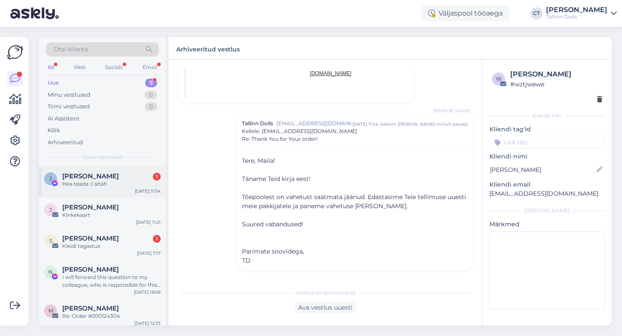
click at [101, 184] on div "Hea teada :) aitäh" at bounding box center [111, 184] width 98 height 8
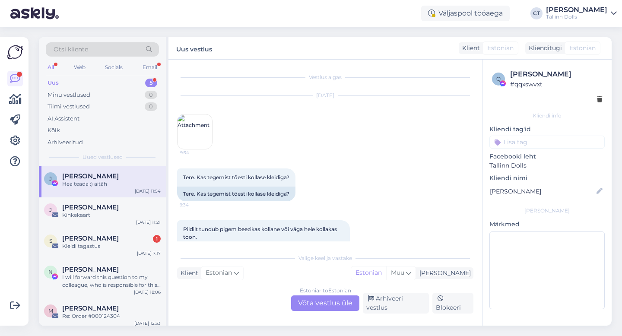
scroll to position [558, 0]
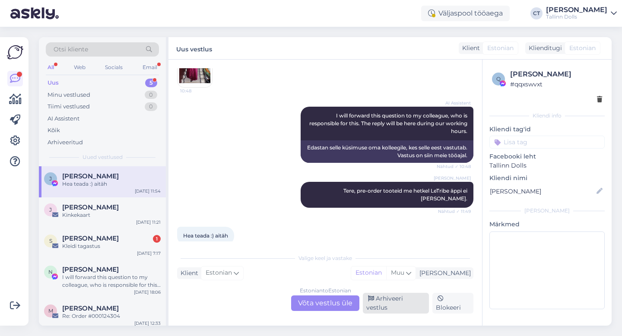
click at [385, 309] on div "Arhiveeri vestlus" at bounding box center [396, 303] width 66 height 21
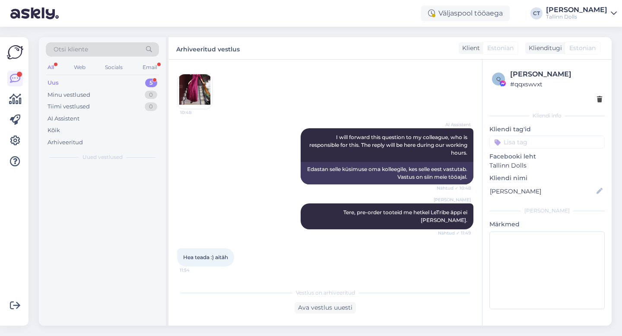
scroll to position [528, 0]
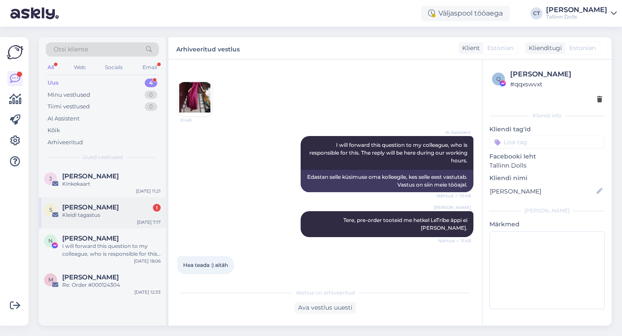
click at [100, 213] on div "Kleidi tagastus" at bounding box center [111, 215] width 98 height 8
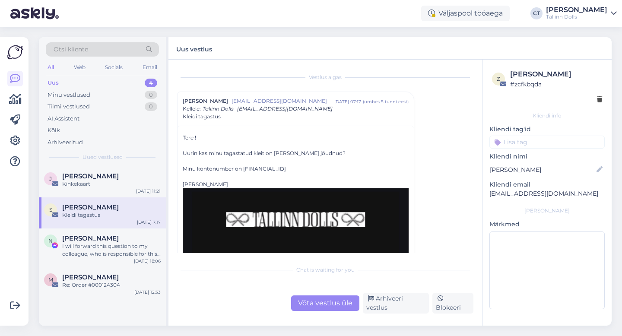
scroll to position [18, 0]
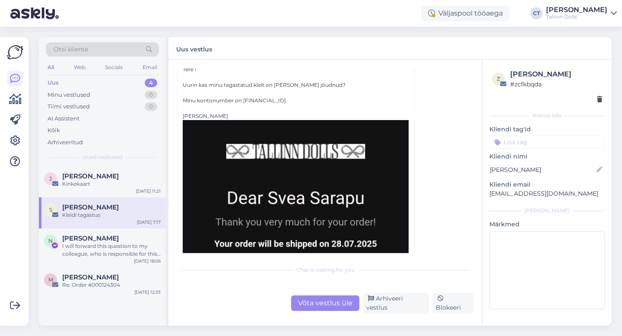
click at [320, 305] on div "Võta vestlus üle" at bounding box center [325, 303] width 68 height 16
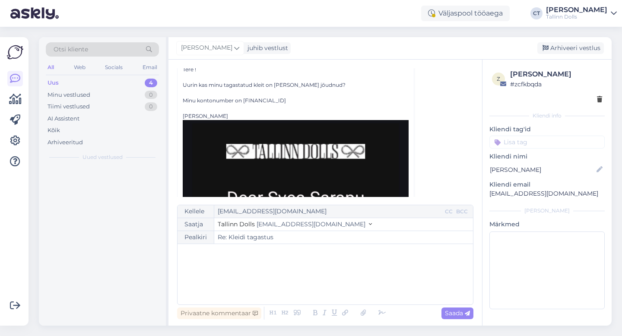
scroll to position [23, 0]
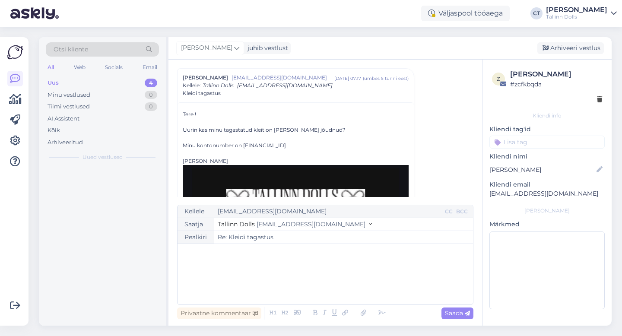
click at [327, 289] on div "﻿" at bounding box center [325, 274] width 287 height 52
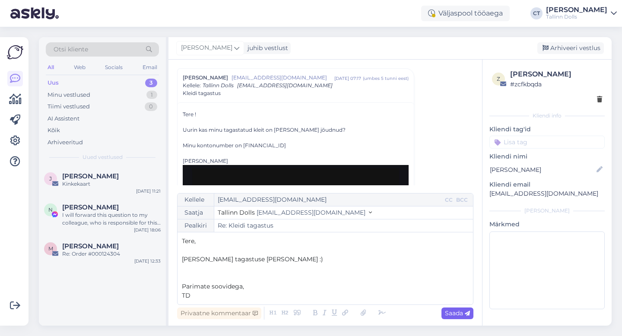
click at [466, 308] on div "Saada" at bounding box center [457, 314] width 32 height 12
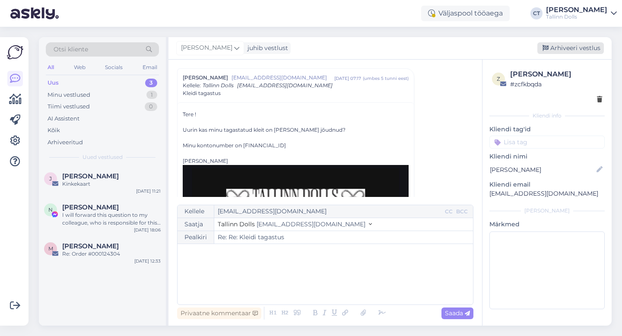
type input "Re: Re: Kleidi tagastus"
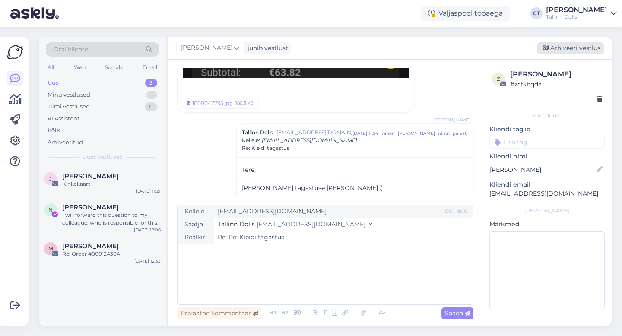
click at [575, 44] on div "Arhiveeri vestlus" at bounding box center [570, 48] width 67 height 12
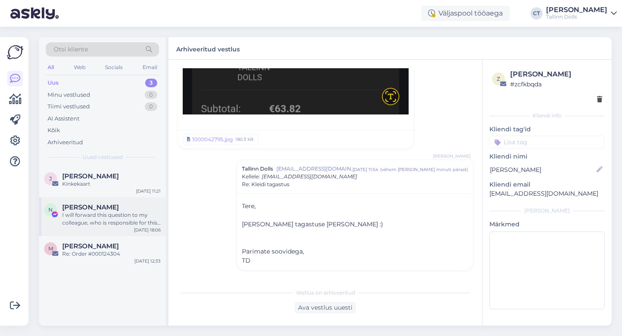
click at [126, 214] on div "I will forward this question to my colleague, who is responsible for this. The …" at bounding box center [111, 219] width 98 height 16
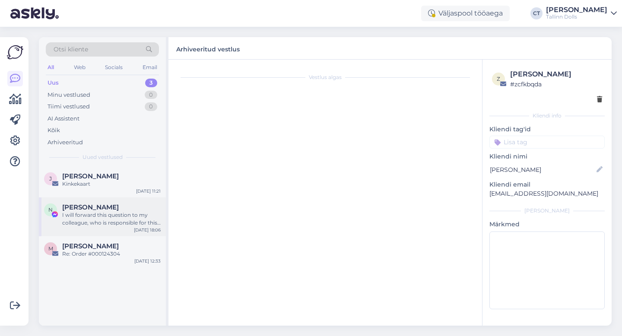
scroll to position [25, 0]
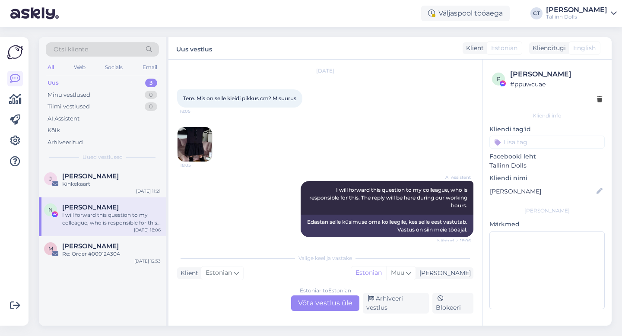
click at [330, 321] on div "Vestlus algas [DATE] Tere. Mis on selle kleidi pikkus cm? M suurus 18:05 18:05 …" at bounding box center [325, 193] width 314 height 266
click at [330, 308] on div "Estonian to Estonian Võta vestlus üle" at bounding box center [325, 303] width 68 height 16
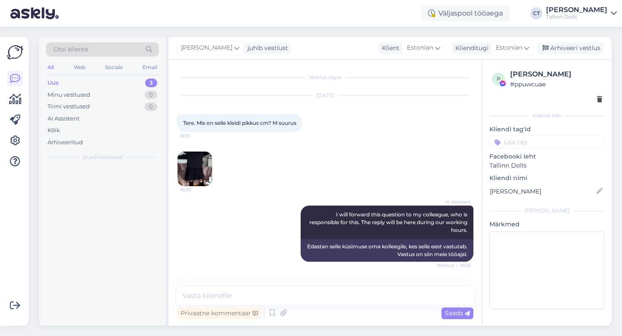
scroll to position [0, 0]
click at [330, 286] on div "Vestlus algas [DATE] Tere. Mis on selle kleidi pikkus cm? M suurus 18:05 18:05 …" at bounding box center [325, 193] width 314 height 266
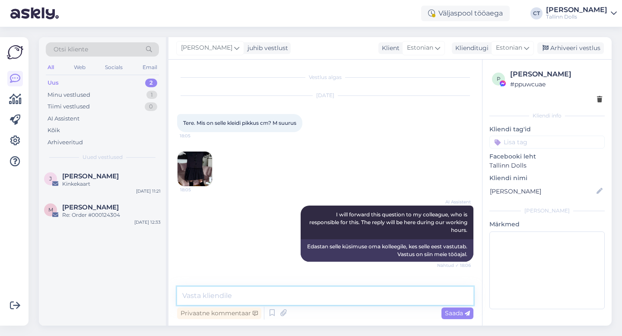
click at [331, 290] on textarea at bounding box center [325, 296] width 296 height 18
type textarea "Tere, õlast mõõdetuna koos tülli osaga on 97cm."
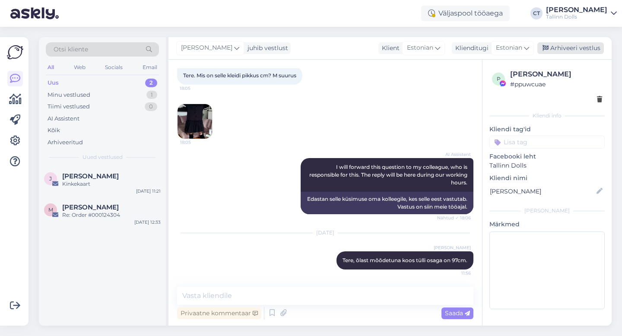
click at [566, 51] on div "Arhiveeri vestlus" at bounding box center [570, 48] width 67 height 12
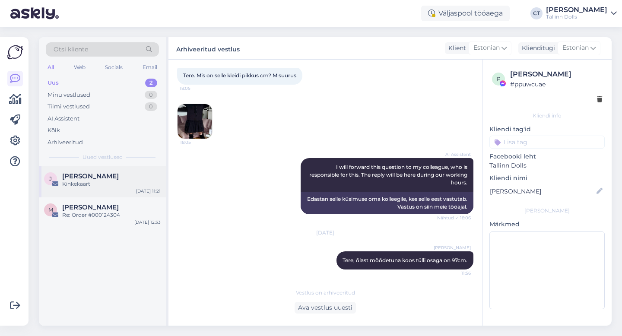
click at [118, 188] on div "J [PERSON_NAME] Kinkekaart [DATE] 11:21" at bounding box center [102, 181] width 127 height 31
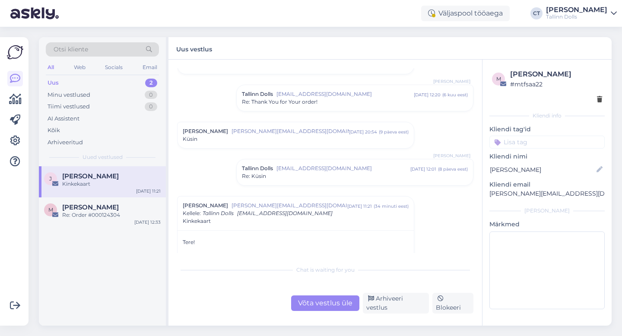
scroll to position [275, 0]
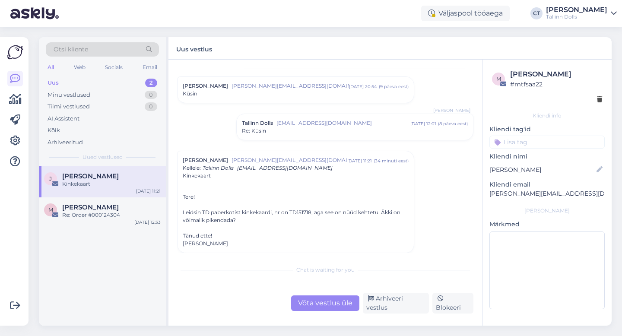
click at [290, 210] on div "Leidsin TD paberkotist kinkekaardi, nr on TD151718, aga see on nüüd kehtetu. Äk…" at bounding box center [296, 217] width 226 height 16
drag, startPoint x: 290, startPoint y: 210, endPoint x: 311, endPoint y: 211, distance: 21.2
click at [311, 211] on div "Leidsin TD paberkotist kinkekaardi, nr on TD151718, aga see on nüüd kehtetu. Äk…" at bounding box center [296, 217] width 226 height 16
click at [311, 316] on div "Vestlus [PERSON_NAME] [PERSON_NAME][EMAIL_ADDRESS][DOMAIN_NAME] [DATE] 15:18 ( …" at bounding box center [325, 193] width 314 height 266
click at [316, 308] on div "Võta vestlus üle" at bounding box center [325, 303] width 68 height 16
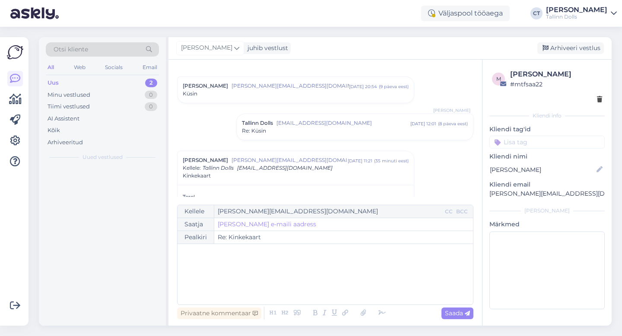
scroll to position [337, 0]
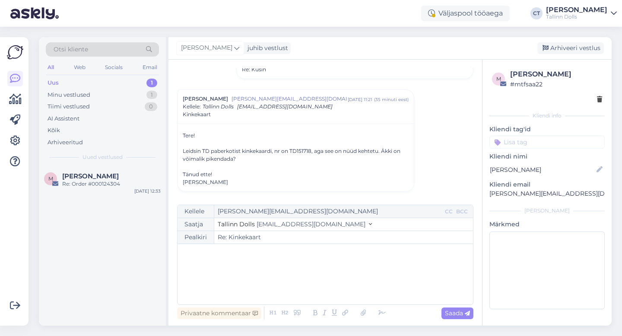
click at [326, 287] on div "﻿" at bounding box center [325, 274] width 287 height 52
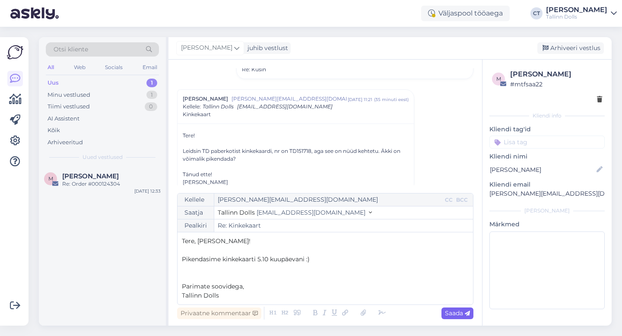
click at [465, 316] on icon at bounding box center [467, 313] width 5 height 5
type input "Re: Re: Kinkekaart"
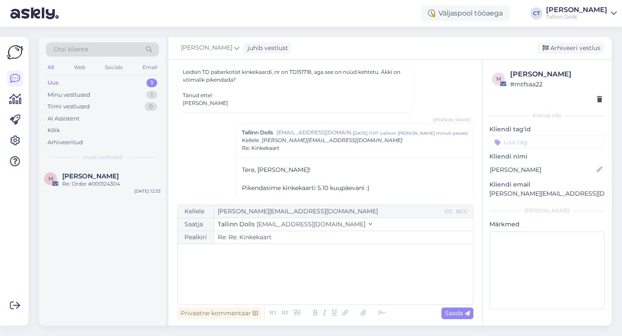
click at [579, 41] on div "[PERSON_NAME] juhib vestlust [GEOGRAPHIC_DATA] vestlus" at bounding box center [389, 48] width 443 height 22
click at [579, 45] on div "Arhiveeri vestlus" at bounding box center [570, 48] width 67 height 12
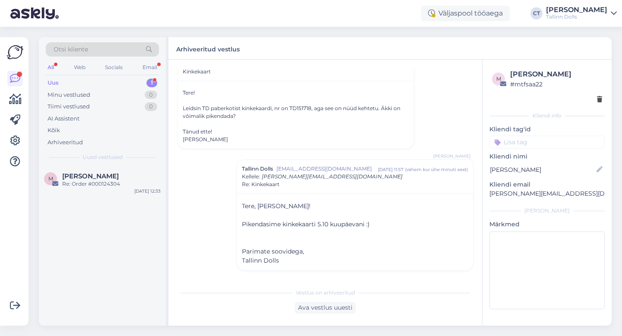
click at [81, 84] on div "Uus 1" at bounding box center [102, 83] width 113 height 12
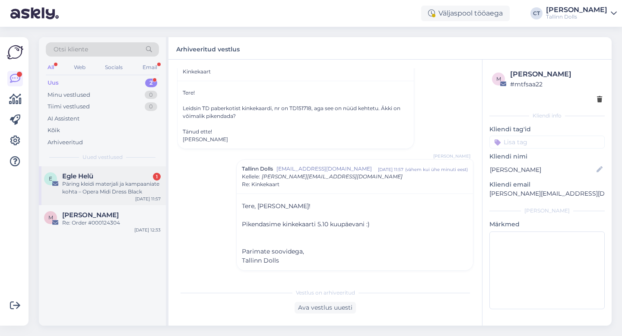
click at [91, 180] on div "Päring kleidi materjali ja kampaaniate kohta – Opera Midi Dress Black" at bounding box center [111, 188] width 98 height 16
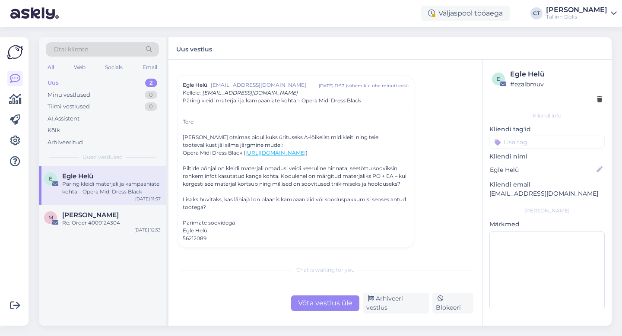
scroll to position [19, 0]
click at [320, 311] on div "Võta vestlus üle" at bounding box center [325, 303] width 68 height 16
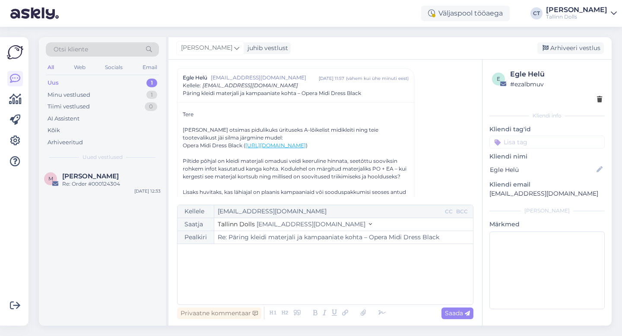
click at [326, 289] on div "﻿" at bounding box center [325, 274] width 287 height 52
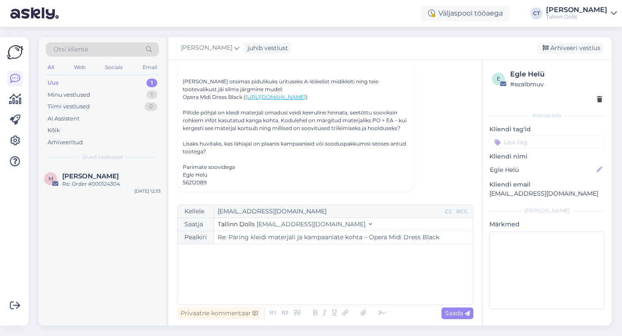
scroll to position [80, 0]
click at [318, 276] on div "﻿" at bounding box center [325, 274] width 287 height 52
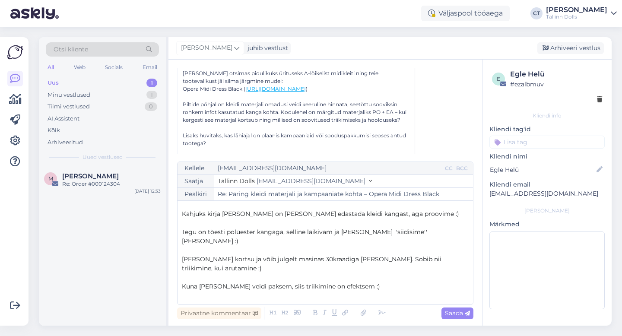
scroll to position [41, 0]
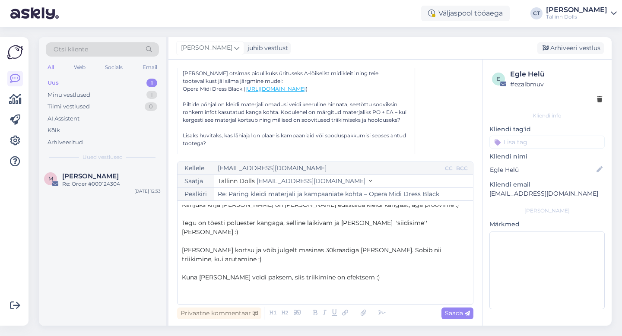
click at [394, 273] on p "Kuna [PERSON_NAME] veidi paksem, siis triikimine on efektsem :)" at bounding box center [325, 277] width 287 height 9
click at [386, 273] on p "Kuna [PERSON_NAME] veidi paksem, siis triikimine on efektsem :)" at bounding box center [325, 277] width 287 height 9
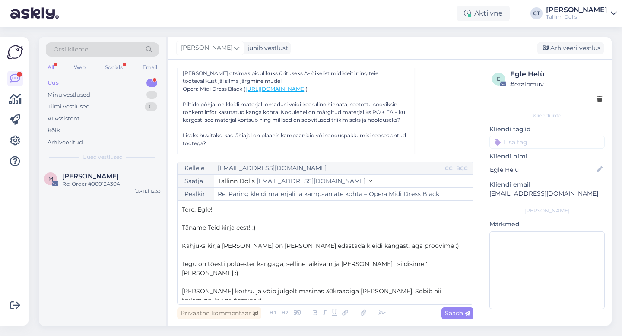
scroll to position [13, 0]
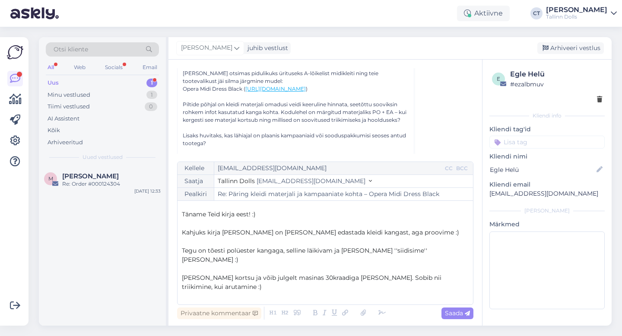
click at [285, 217] on p "Täname Teid kirja eest! :)" at bounding box center [325, 214] width 287 height 9
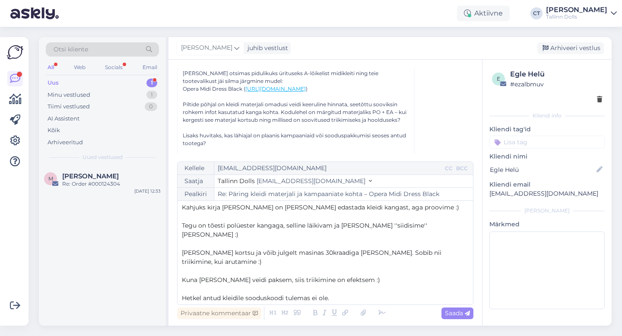
click at [431, 226] on p "Tegu on tõesti polüester kangaga, selline läikivam ja [PERSON_NAME] ''siidisime…" at bounding box center [325, 230] width 287 height 18
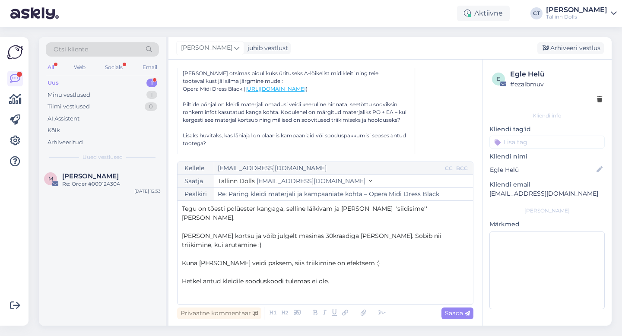
scroll to position [59, 0]
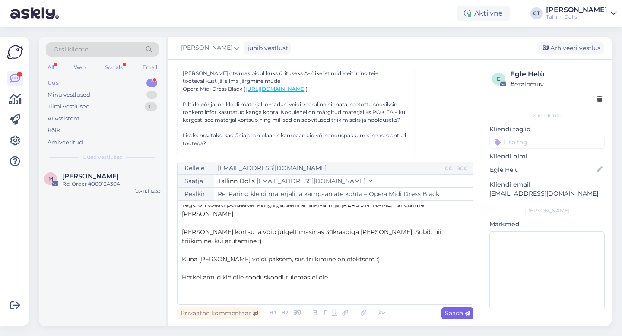
click at [463, 316] on span "Saada" at bounding box center [457, 313] width 25 height 8
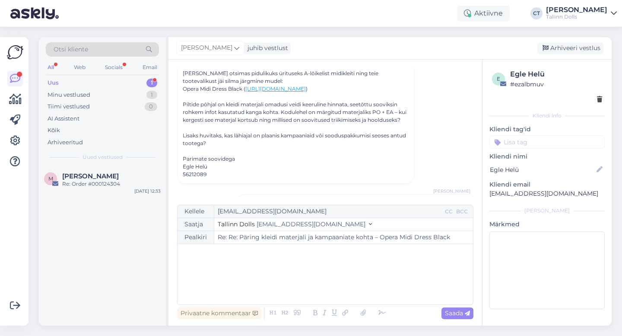
type input "Re: Re: Päring kleidi materjali ja kampaaniate kohta – Opera Midi Dress Black"
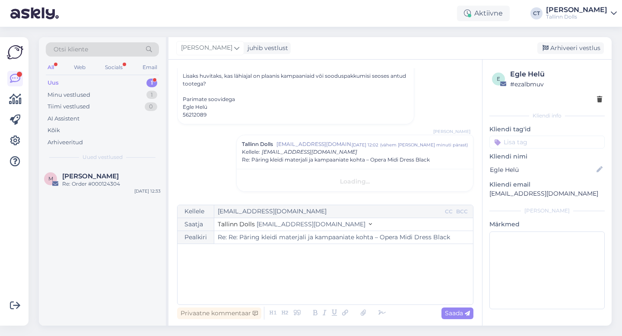
scroll to position [0, 0]
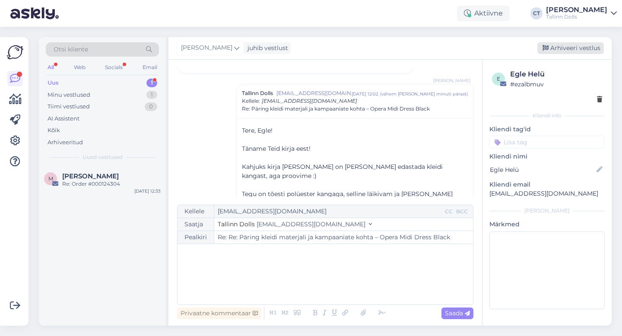
click at [575, 48] on div "Arhiveeri vestlus" at bounding box center [570, 48] width 67 height 12
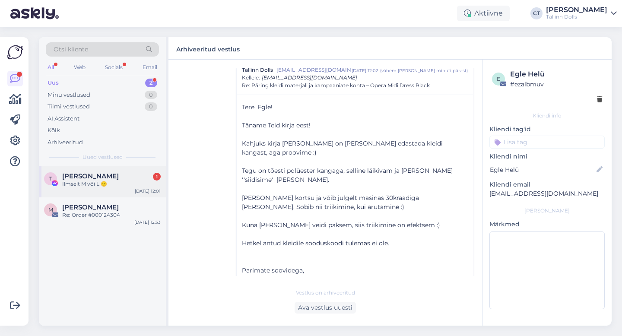
click at [86, 186] on div "Ilmselt M või L 🙂" at bounding box center [111, 184] width 98 height 8
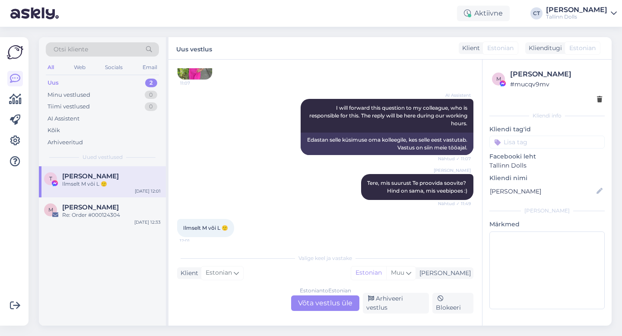
click at [327, 308] on div "Estonian to Estonian Võta vestlus üle" at bounding box center [325, 303] width 68 height 16
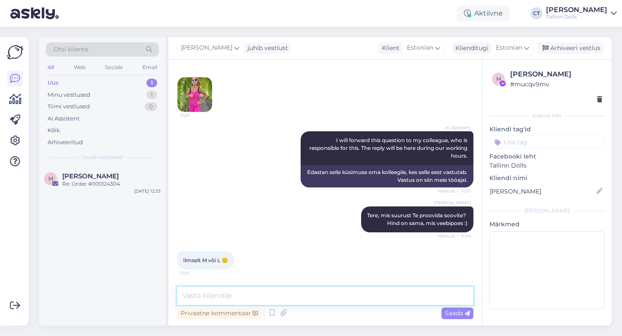
click at [335, 299] on textarea at bounding box center [325, 296] width 296 height 18
type textarea "Kahjuks ei [PERSON_NAME] enam laos antud suurusi :("
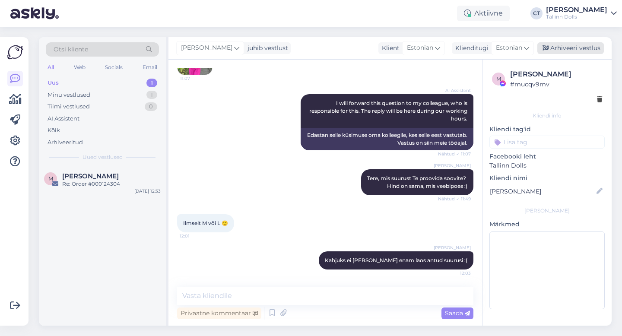
click at [562, 49] on div "Arhiveeri vestlus" at bounding box center [570, 48] width 67 height 12
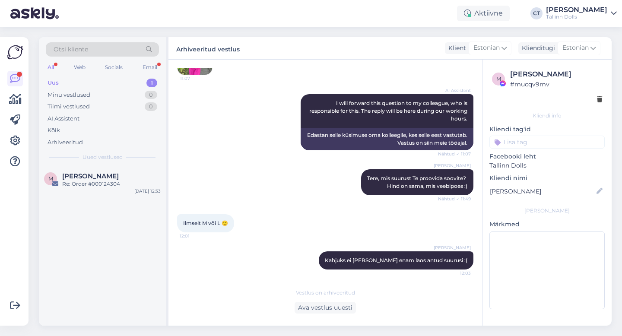
click at [88, 76] on div "Otsi kliente All Web Socials Email Uus 1 Minu vestlused 0 Tiimi vestlused 0 AI …" at bounding box center [102, 101] width 127 height 129
click at [88, 81] on div "Uus 1" at bounding box center [102, 83] width 113 height 12
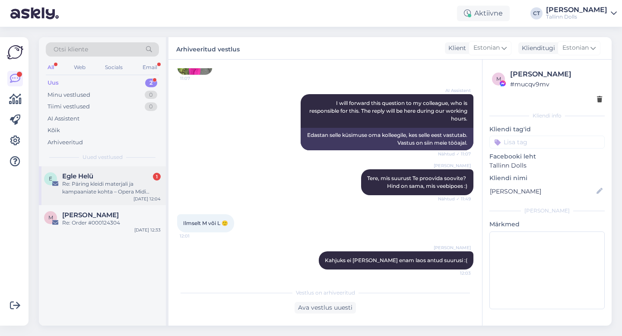
click at [101, 185] on div "Re: Päring kleidi materjali ja kampaaniate kohta – Opera Midi Dress Black" at bounding box center [111, 188] width 98 height 16
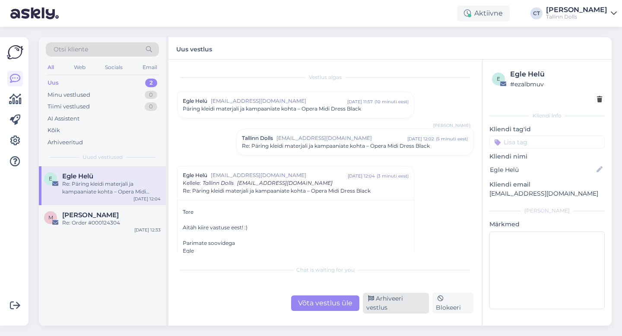
click at [394, 307] on div "Arhiveeri vestlus" at bounding box center [396, 303] width 66 height 21
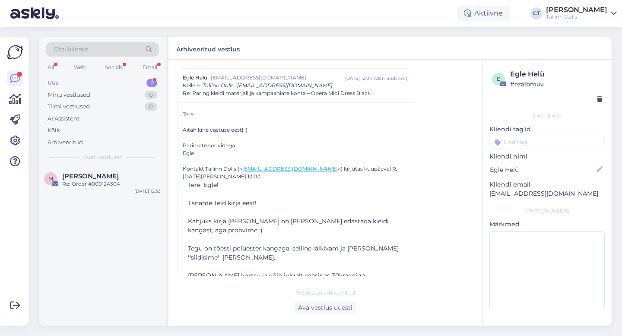
click at [75, 81] on div "Uus 1" at bounding box center [102, 83] width 113 height 12
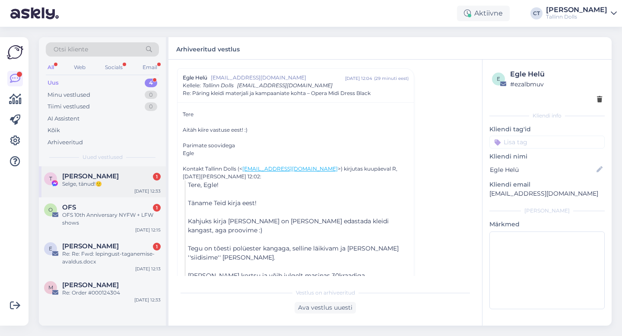
click at [97, 182] on div "Selge, tänud!🙂" at bounding box center [111, 184] width 98 height 8
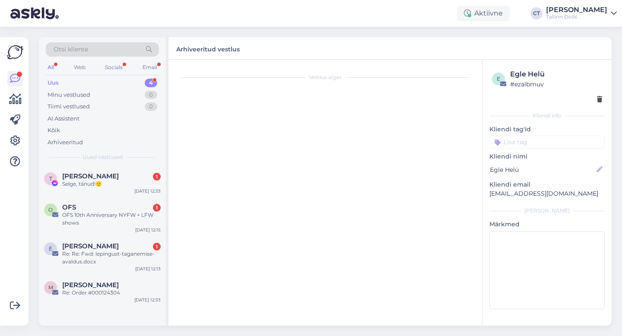
scroll to position [189, 0]
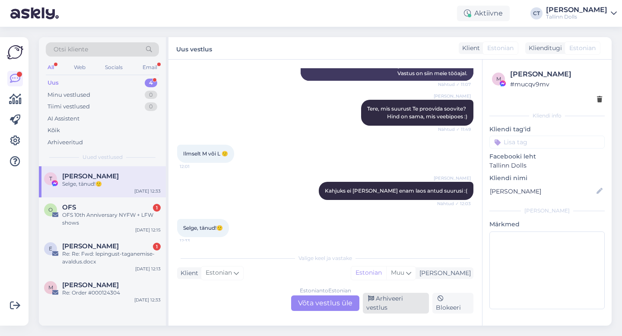
click at [406, 307] on div "Arhiveeri vestlus" at bounding box center [396, 303] width 66 height 21
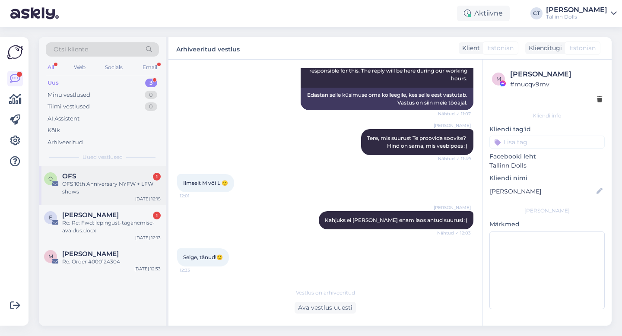
click at [120, 180] on div "OFS 10th Anniversary NYFW + LFW shows" at bounding box center [111, 188] width 98 height 16
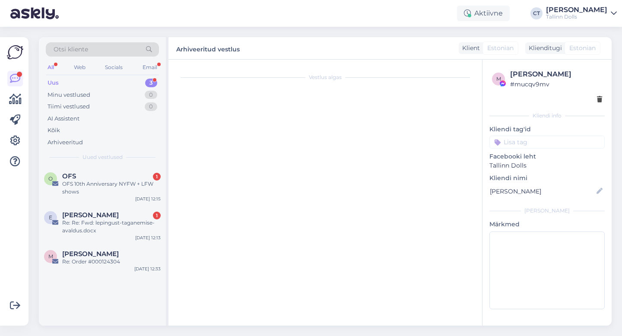
scroll to position [44, 0]
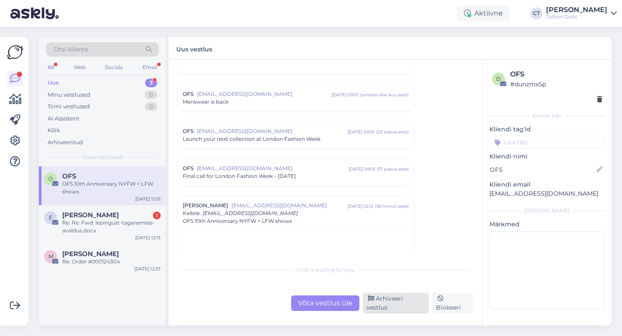
click at [389, 305] on div "Arhiveeri vestlus" at bounding box center [396, 303] width 66 height 21
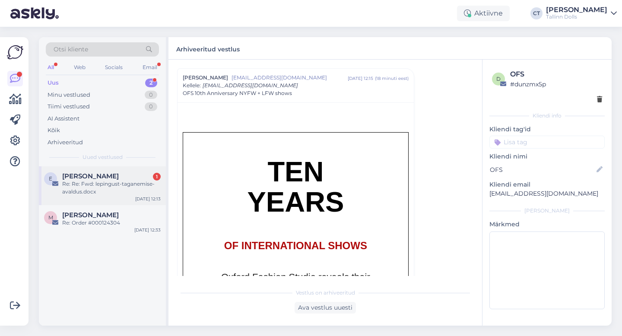
click at [121, 170] on div "e [PERSON_NAME] 1 Re: Re: Fwd: lepingust-taganemise-avaldus.docx [DATE] 12:13" at bounding box center [102, 185] width 127 height 39
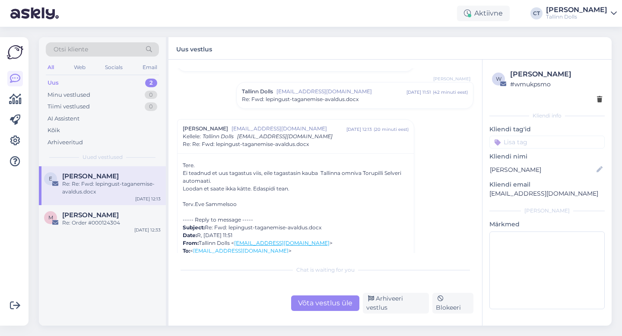
scroll to position [644, 0]
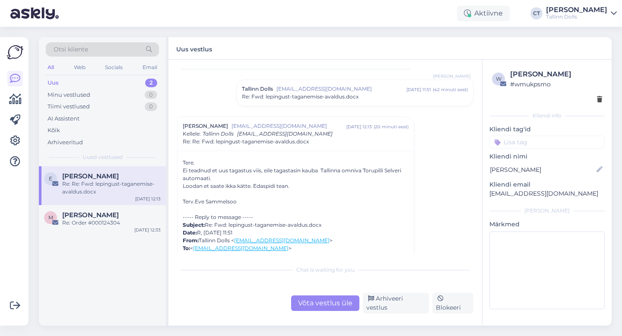
click at [322, 311] on div "Võta vestlus üle" at bounding box center [325, 303] width 68 height 16
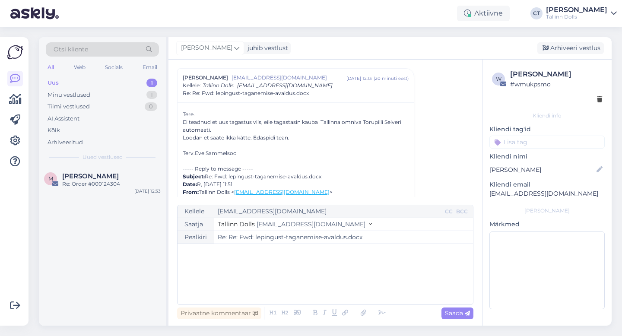
click at [325, 289] on div "﻿" at bounding box center [325, 274] width 287 height 52
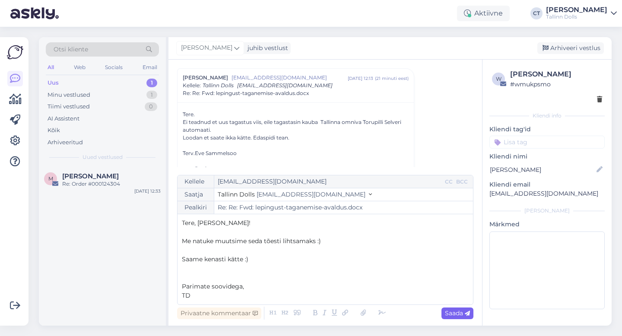
click at [461, 310] on span "Saada" at bounding box center [457, 313] width 25 height 8
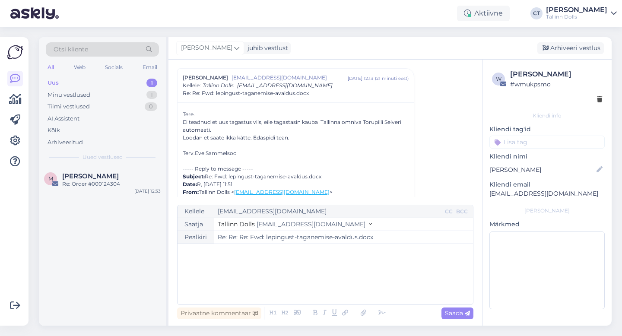
type input "Re: Re: Fwd: lepingust-taganemise-avaldus.docx"
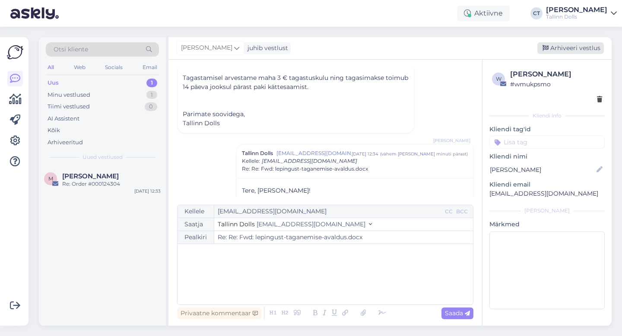
click at [567, 49] on div "Arhiveeri vestlus" at bounding box center [570, 48] width 67 height 12
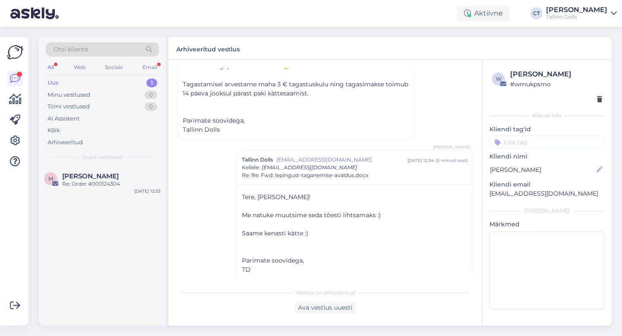
click at [56, 79] on div "Uus" at bounding box center [53, 83] width 11 height 9
click at [117, 175] on div "[PERSON_NAME] 2" at bounding box center [111, 176] width 98 height 8
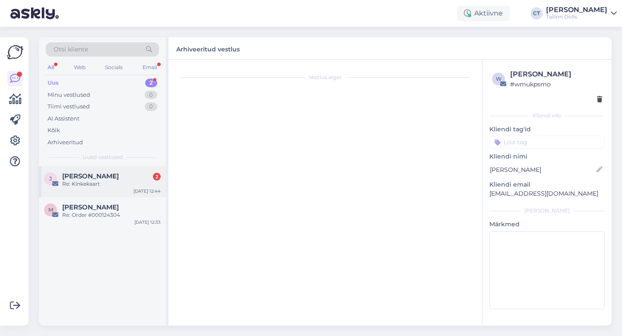
scroll to position [0, 0]
click at [95, 191] on div "J [PERSON_NAME] 2 Re: Kinkekaart [DATE] 12:44" at bounding box center [102, 181] width 127 height 31
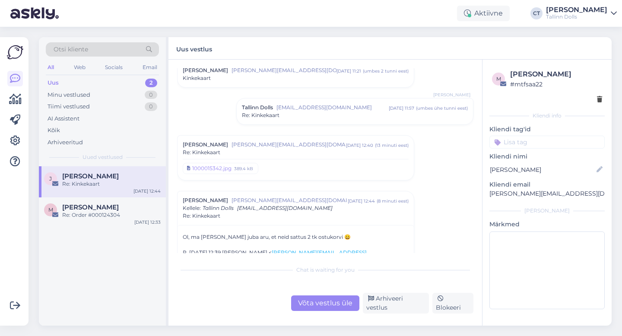
scroll to position [352, 0]
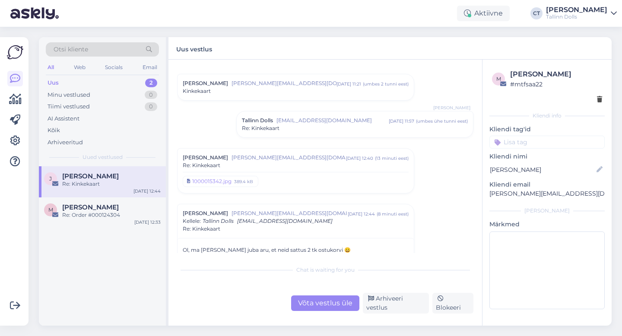
click at [306, 163] on div "Re: Kinkekaart" at bounding box center [296, 166] width 226 height 8
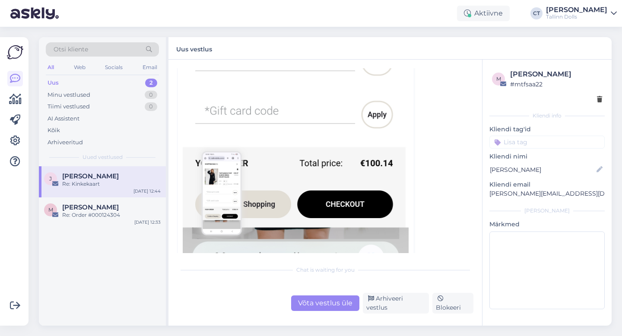
click at [330, 311] on div "Võta vestlus üle" at bounding box center [325, 303] width 68 height 16
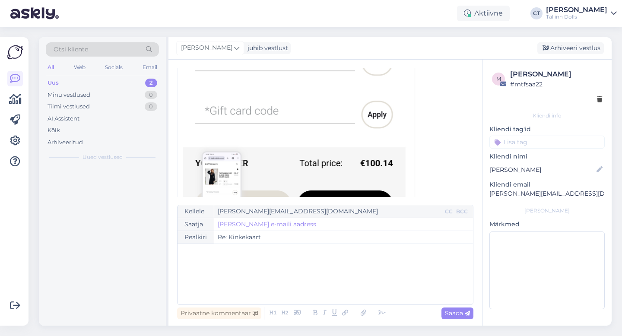
scroll to position [1119, 0]
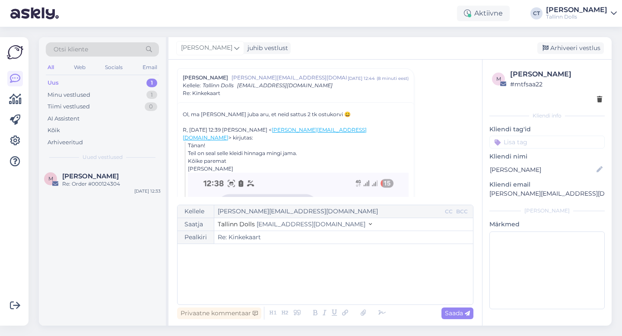
click at [330, 290] on div "﻿" at bounding box center [325, 274] width 287 height 52
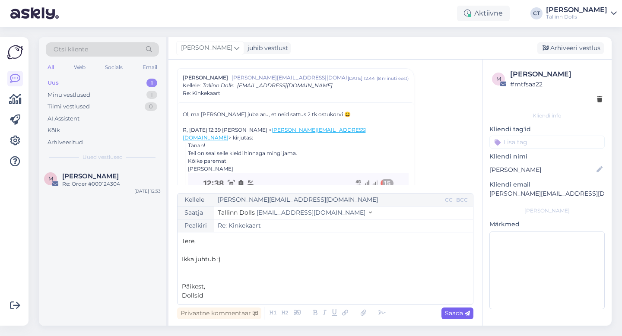
click at [460, 314] on span "Saada" at bounding box center [457, 313] width 25 height 8
type input "Re: Re: Kinkekaart"
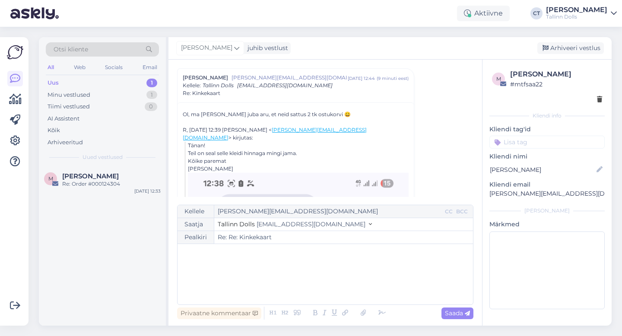
scroll to position [1762, 0]
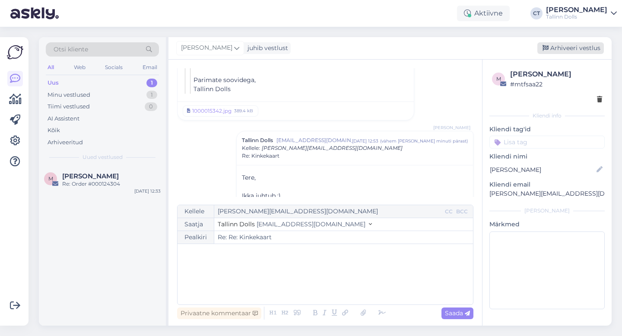
click at [568, 48] on div "Arhiveeri vestlus" at bounding box center [570, 48] width 67 height 12
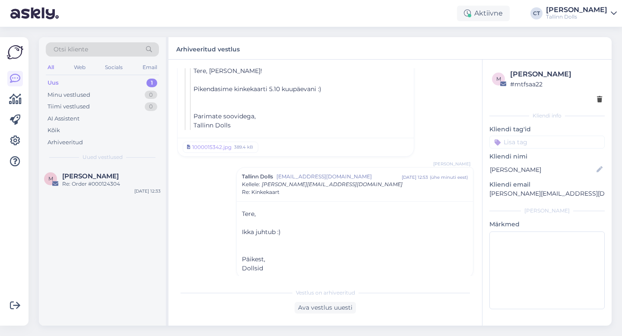
click at [70, 84] on div "Uus 1" at bounding box center [102, 83] width 113 height 12
